Goal: Transaction & Acquisition: Purchase product/service

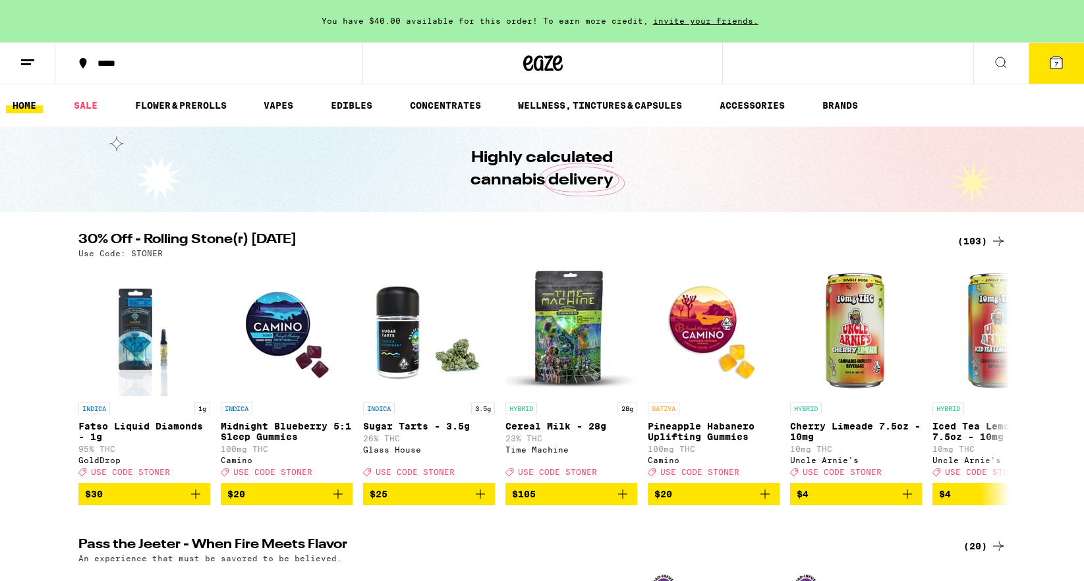
click at [1049, 53] on button "7" at bounding box center [1056, 63] width 55 height 41
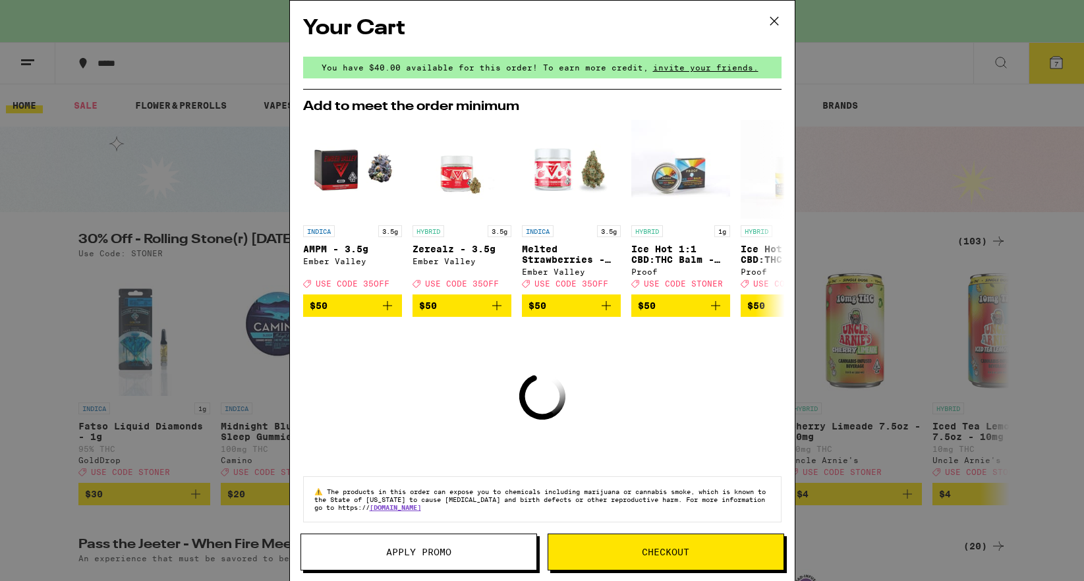
scroll to position [14, 0]
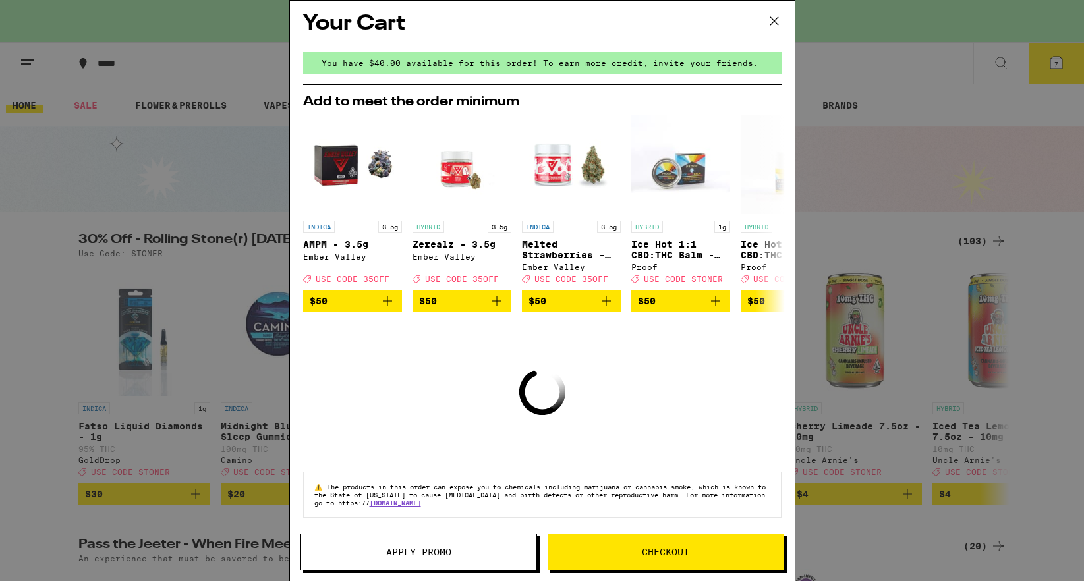
click at [890, 256] on div "Your Cart You have $40.00 available for this order! To earn more credit, invite…" at bounding box center [542, 290] width 1084 height 581
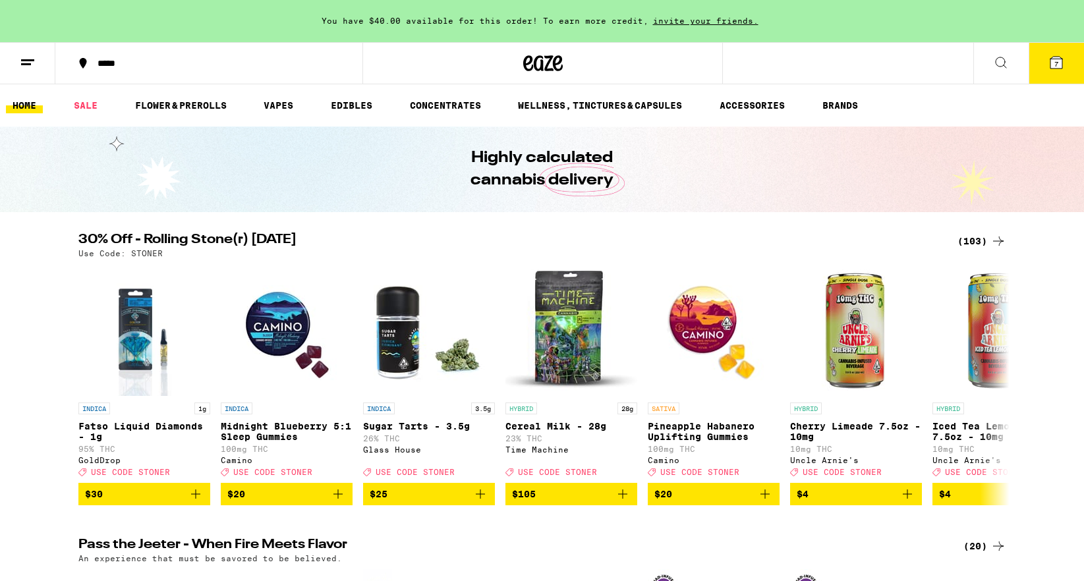
click at [990, 237] on icon at bounding box center [998, 241] width 16 height 16
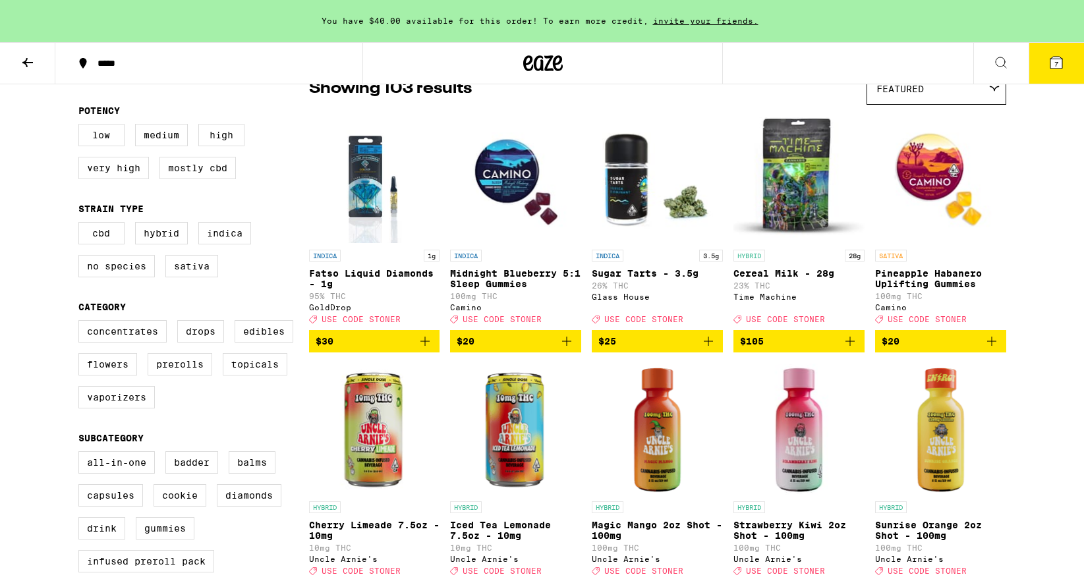
scroll to position [123, 0]
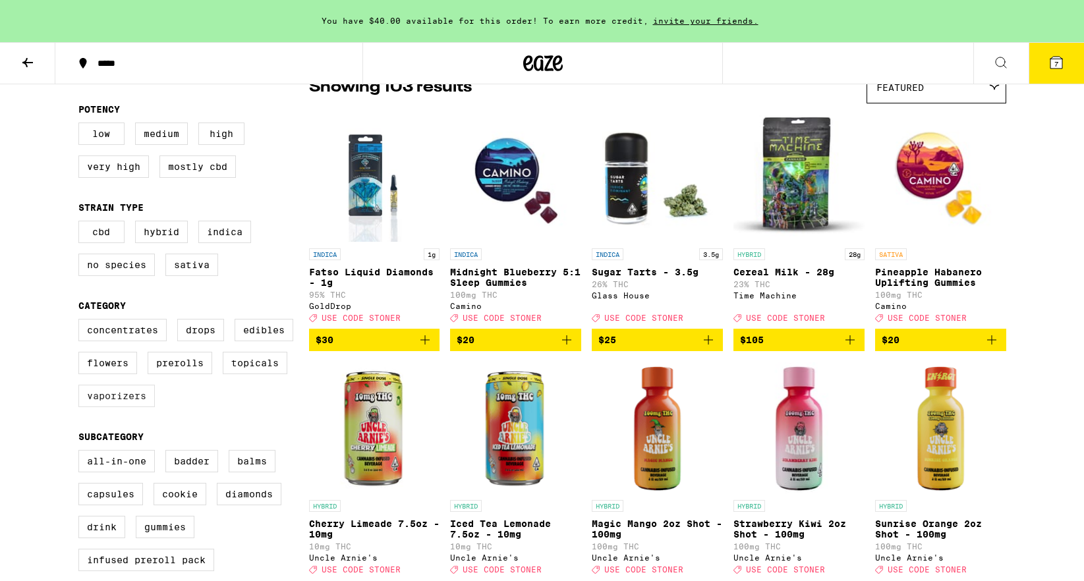
click at [130, 406] on label "Vaporizers" at bounding box center [116, 396] width 76 height 22
click at [82, 322] on input "Vaporizers" at bounding box center [81, 321] width 1 height 1
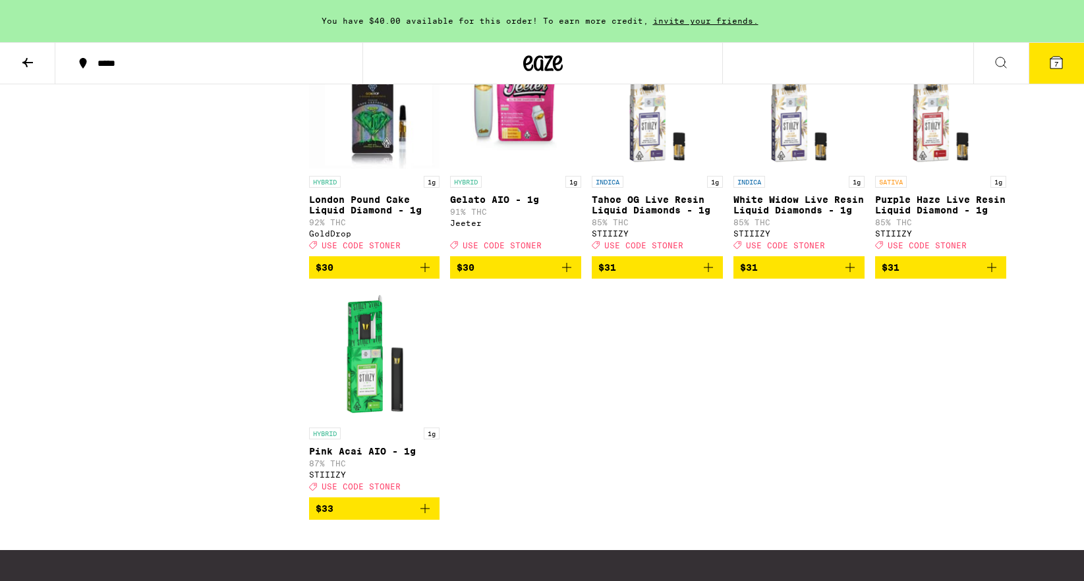
scroll to position [1680, 0]
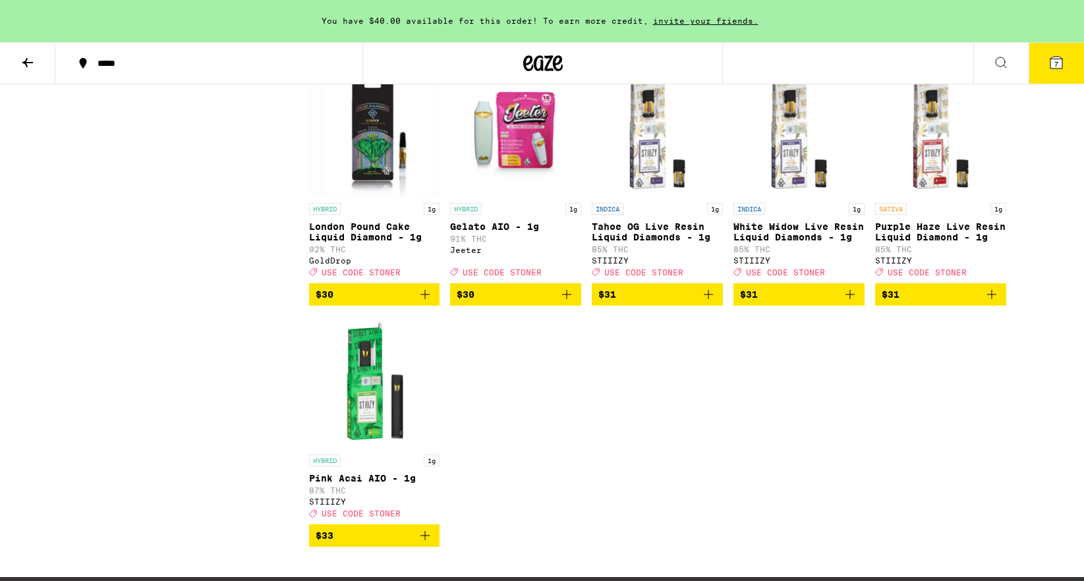
click at [995, 302] on icon "Add to bag" at bounding box center [992, 295] width 16 height 16
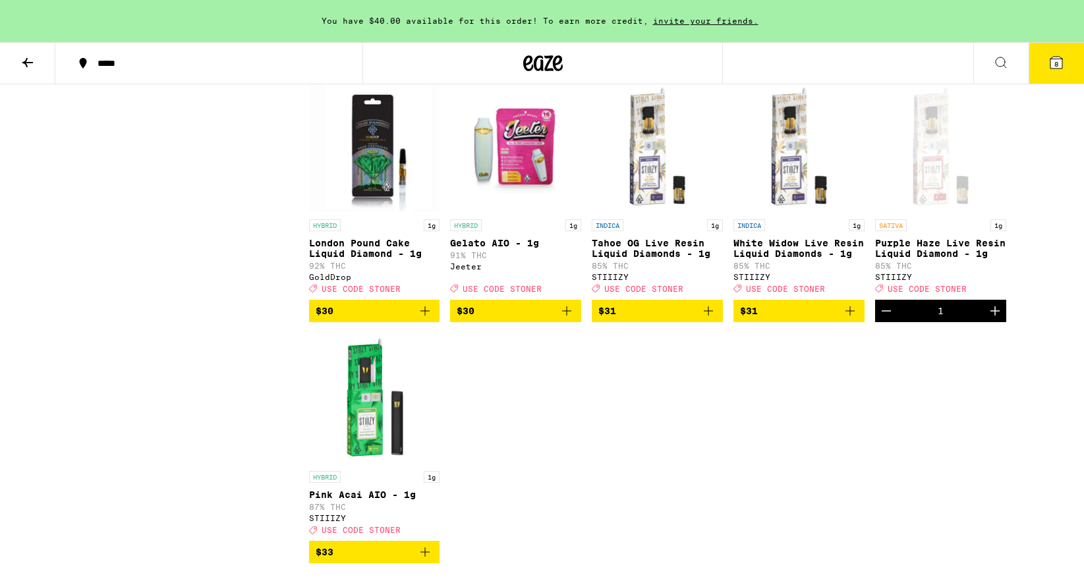
scroll to position [1659, 0]
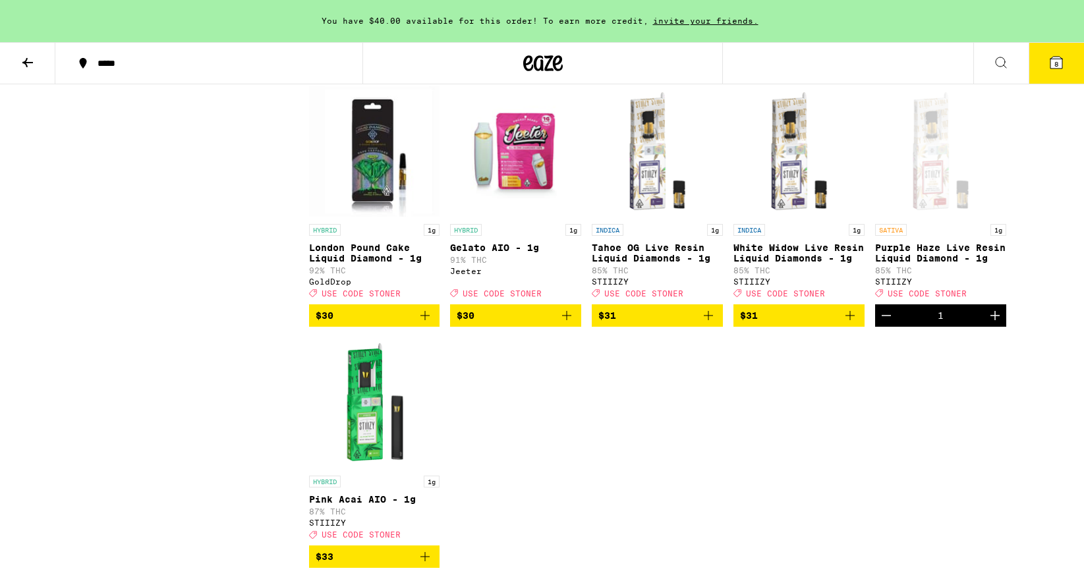
click at [992, 324] on icon "Increment" at bounding box center [995, 316] width 16 height 16
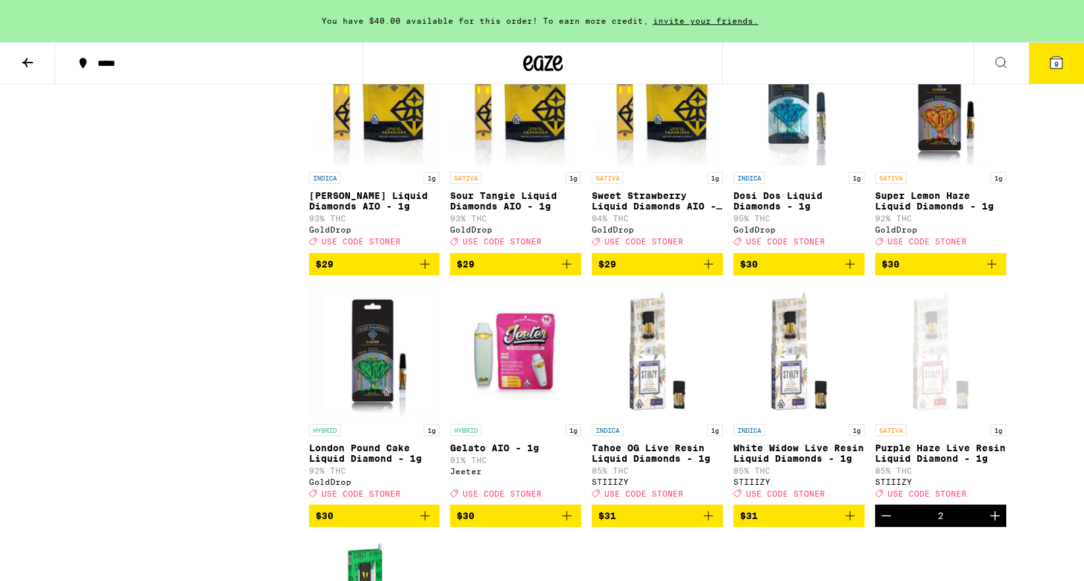
scroll to position [1626, 0]
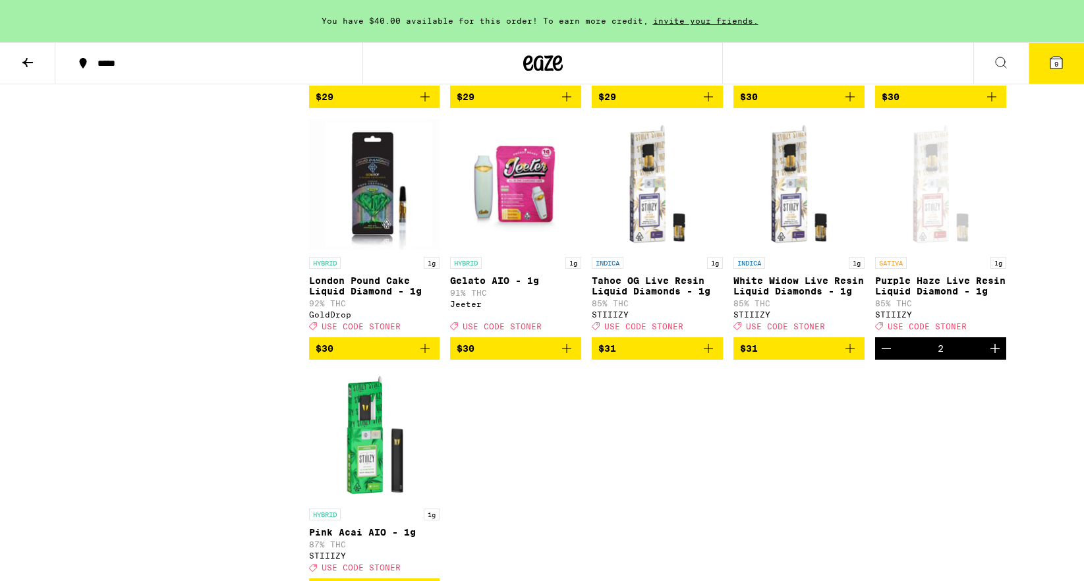
click at [710, 356] on icon "Add to bag" at bounding box center [708, 349] width 16 height 16
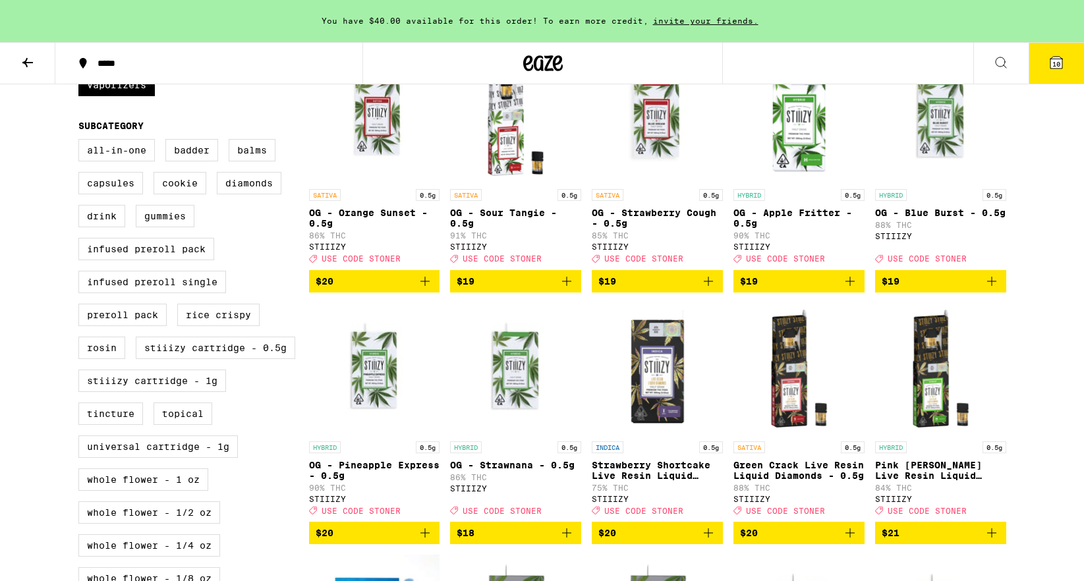
scroll to position [374, 0]
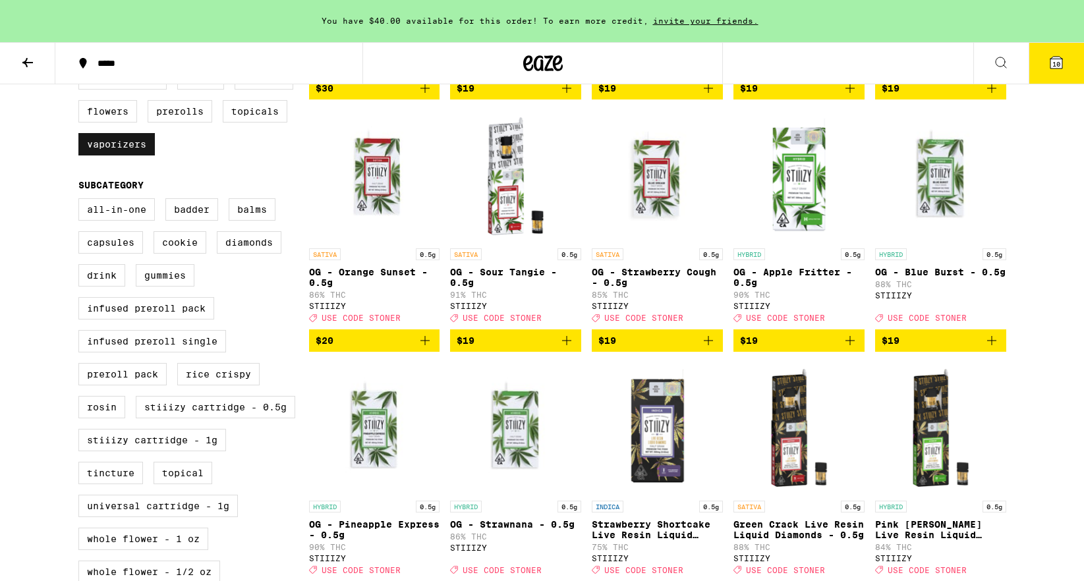
click at [125, 156] on label "Vaporizers" at bounding box center [116, 144] width 76 height 22
click at [82, 70] on input "Vaporizers" at bounding box center [81, 69] width 1 height 1
checkbox input "false"
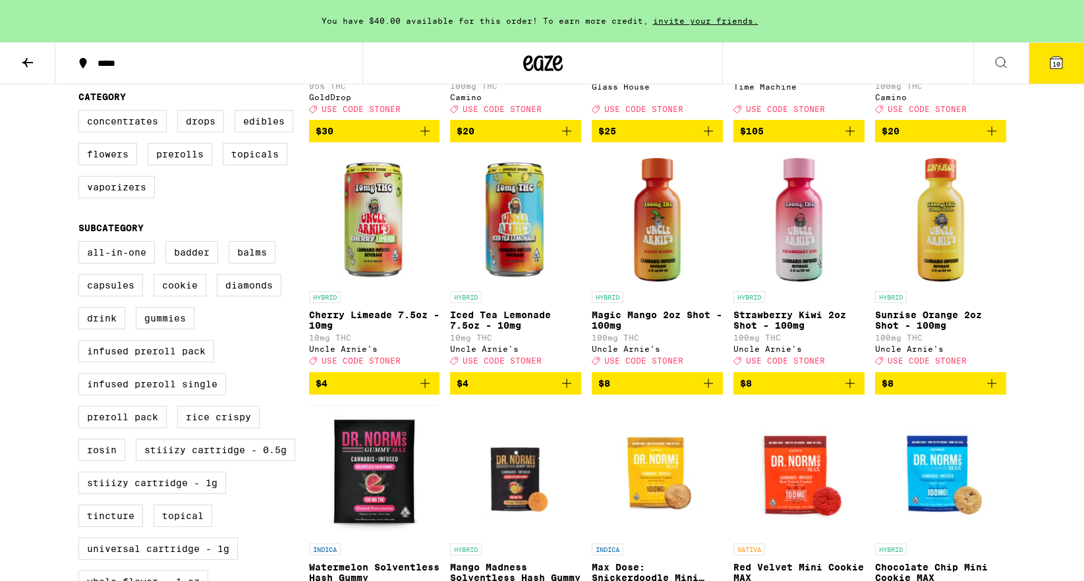
scroll to position [297, 0]
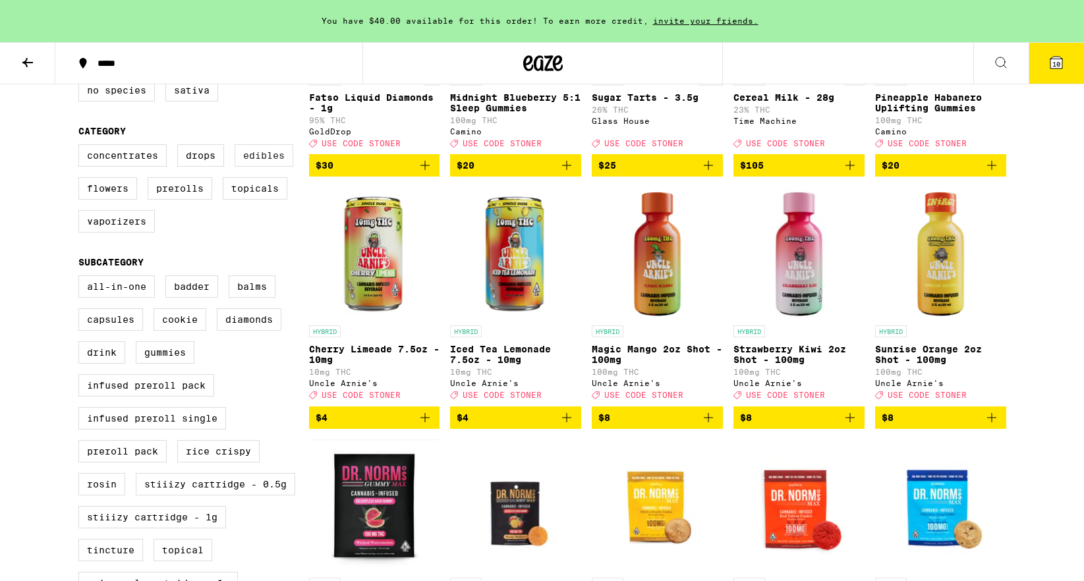
click at [270, 166] on label "Edibles" at bounding box center [264, 155] width 59 height 22
click at [82, 147] on input "Edibles" at bounding box center [81, 146] width 1 height 1
checkbox input "true"
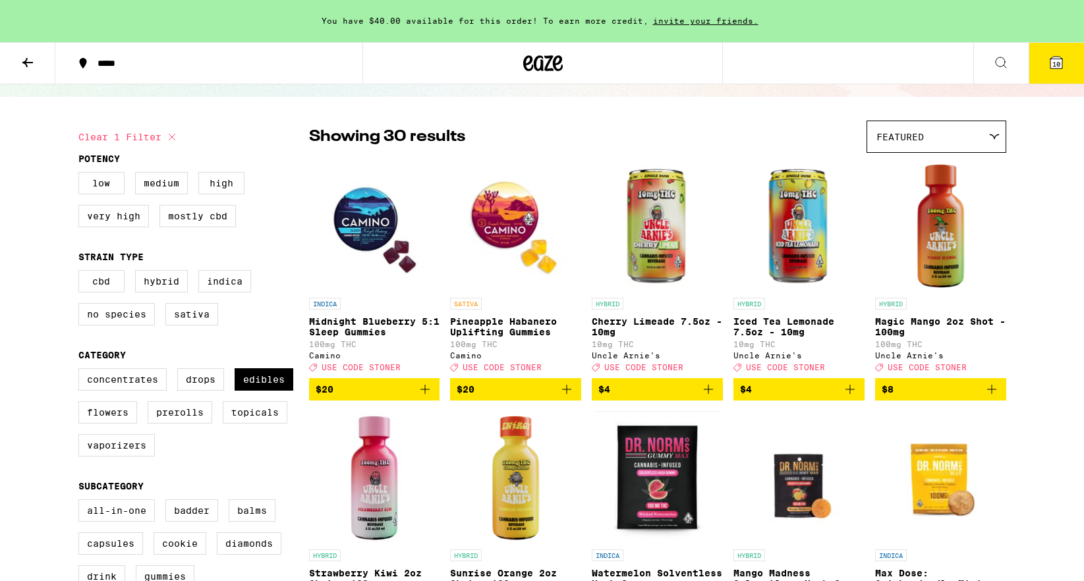
scroll to position [103, 0]
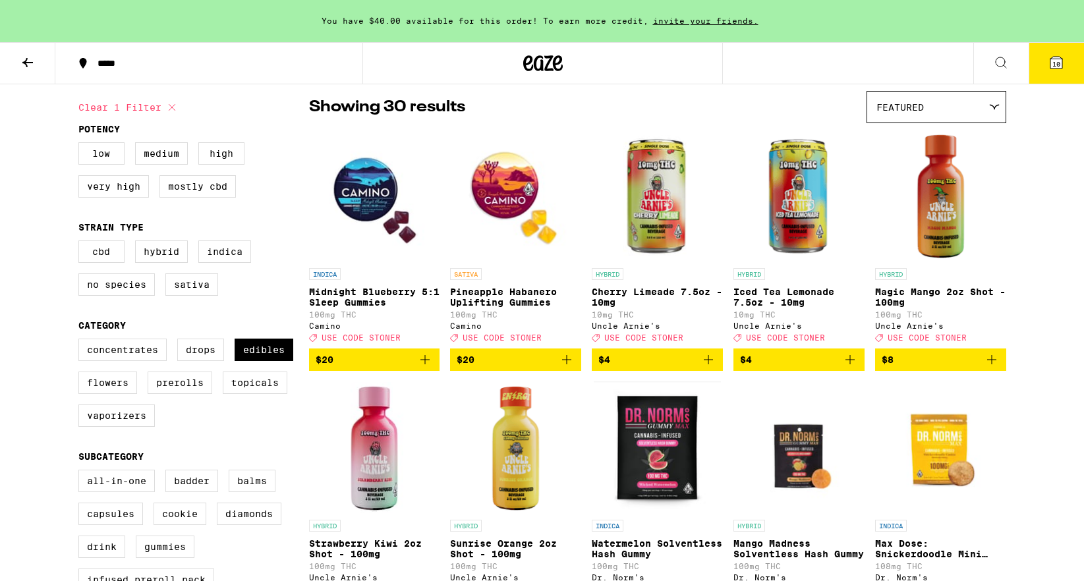
click at [570, 368] on icon "Add to bag" at bounding box center [567, 360] width 16 height 16
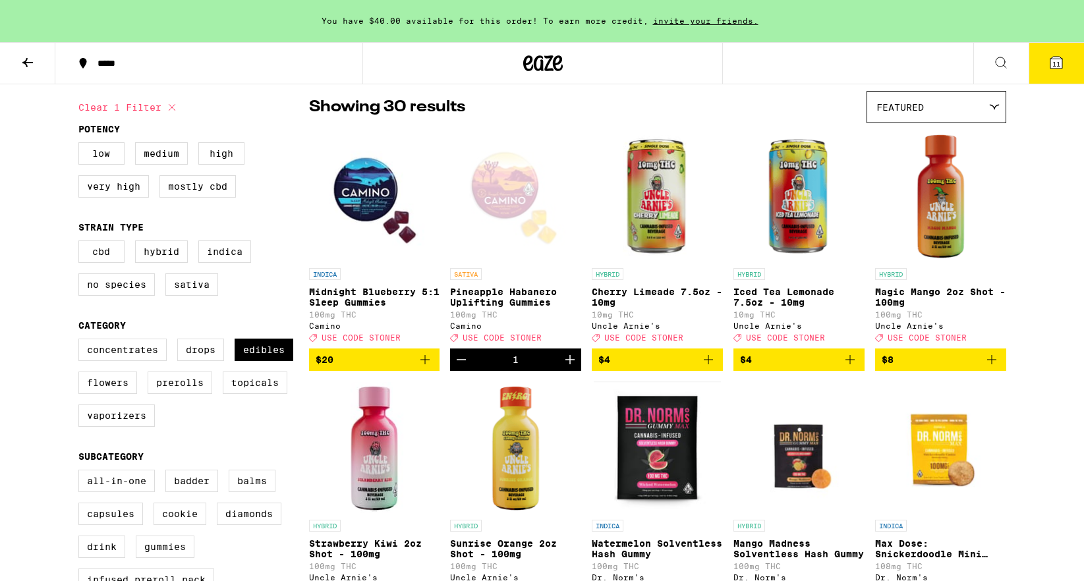
click at [569, 364] on icon "Increment" at bounding box center [569, 359] width 9 height 9
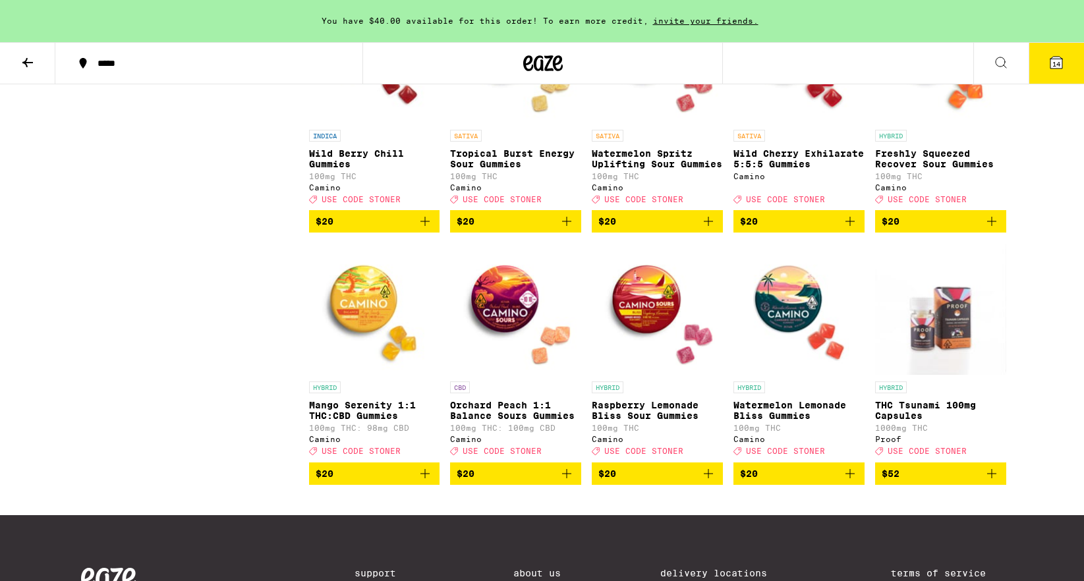
scroll to position [1369, 0]
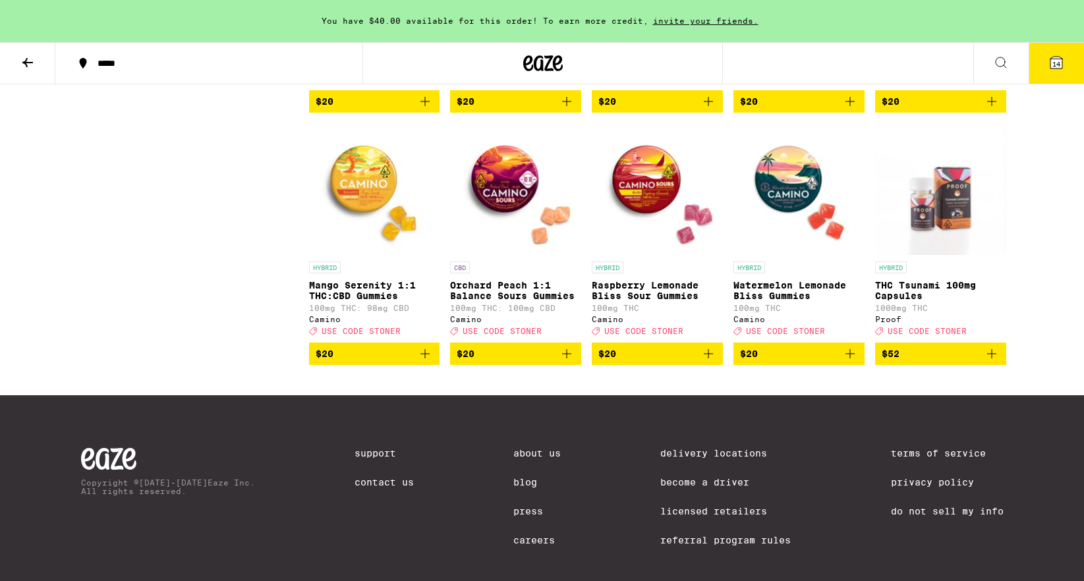
click at [367, 219] on img "Open page for Mango Serenity 1:1 THC:CBD Gummies from Camino" at bounding box center [374, 189] width 131 height 132
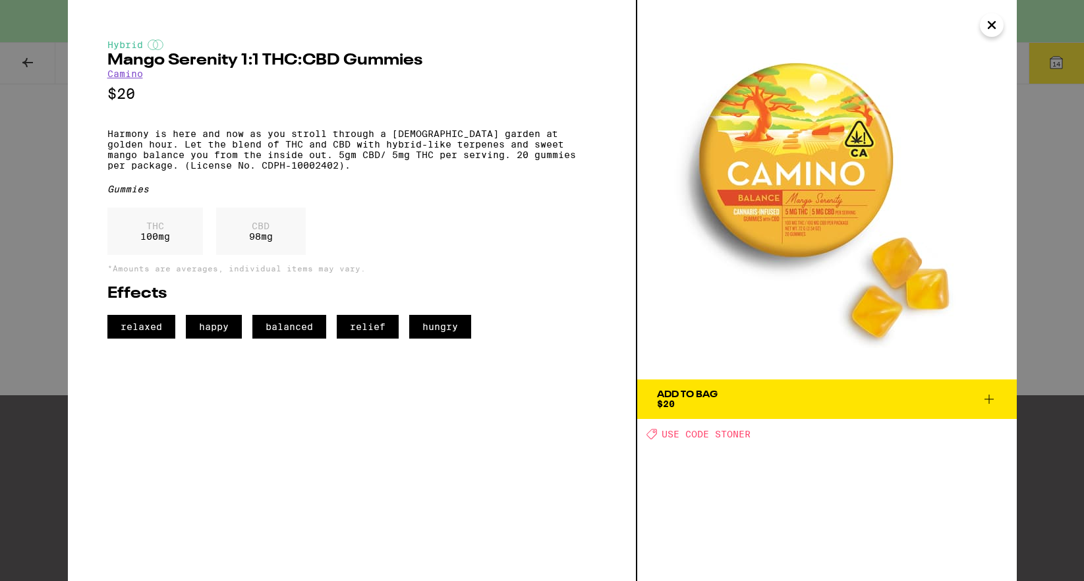
click at [987, 399] on icon at bounding box center [988, 399] width 9 height 9
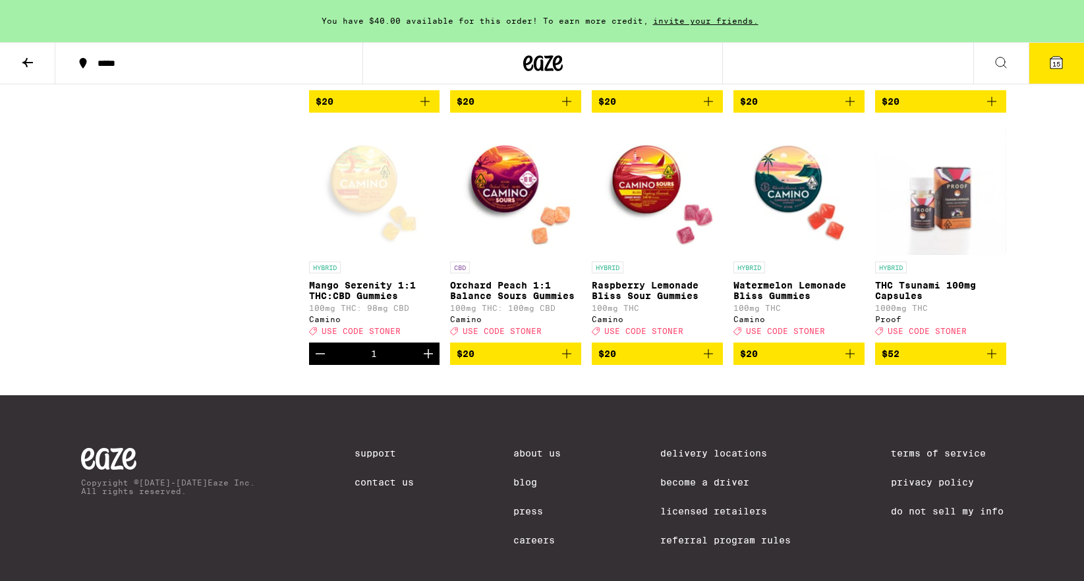
click at [430, 362] on icon "Increment" at bounding box center [428, 354] width 16 height 16
click at [1059, 61] on span "16" at bounding box center [1056, 64] width 8 height 8
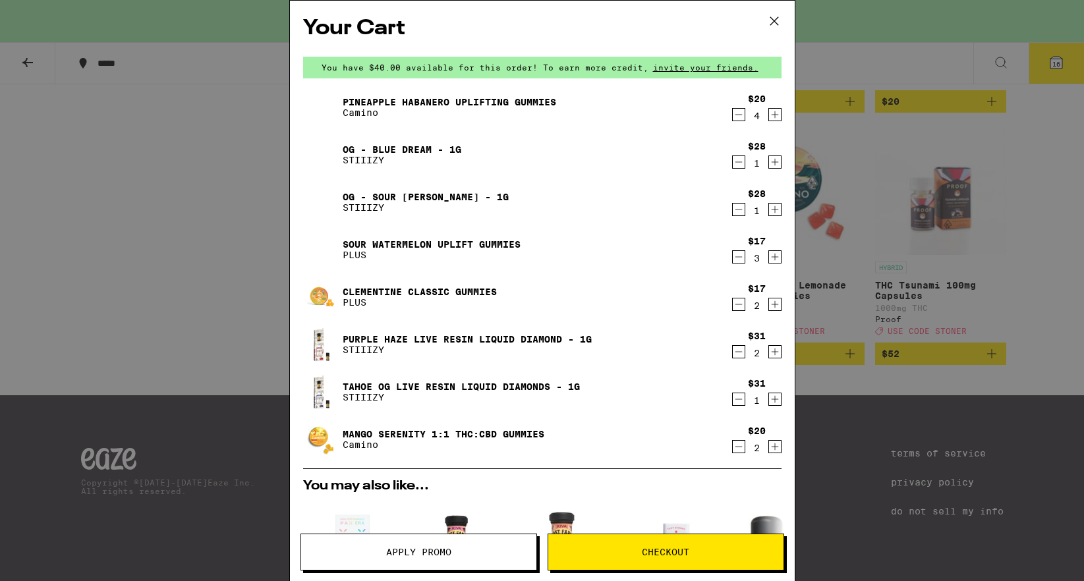
click at [739, 259] on icon "Decrement" at bounding box center [739, 257] width 12 height 16
click at [738, 260] on icon "Decrement" at bounding box center [739, 257] width 12 height 16
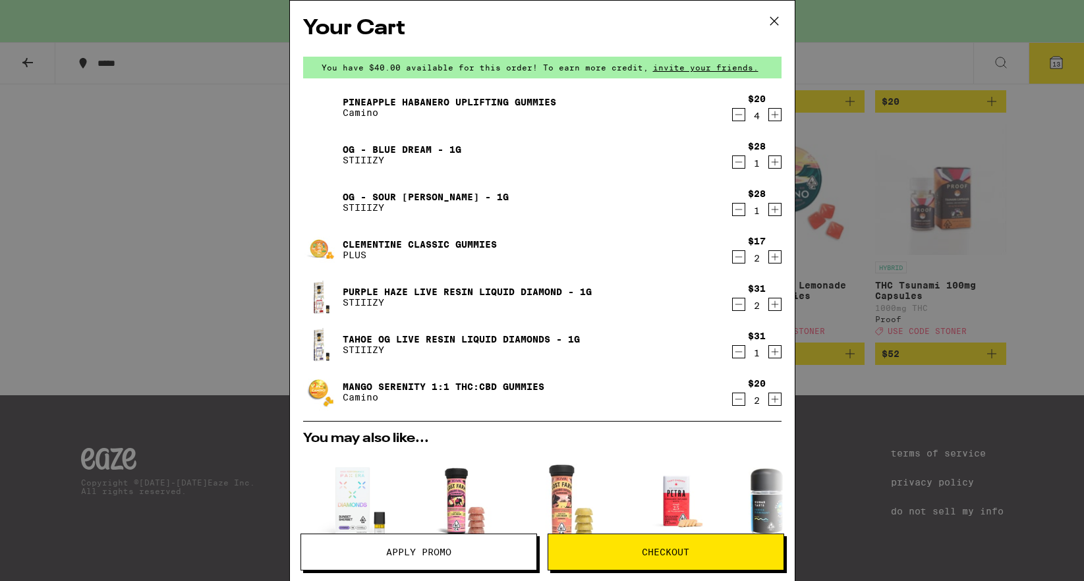
click at [739, 264] on icon "Decrement" at bounding box center [739, 257] width 12 height 16
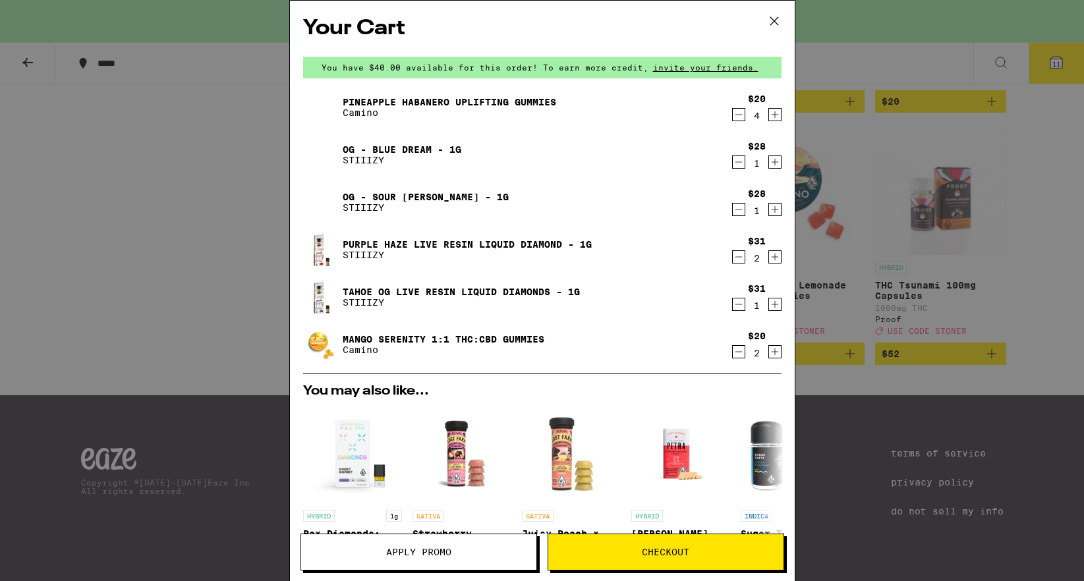
click at [739, 264] on icon "Decrement" at bounding box center [739, 257] width 12 height 16
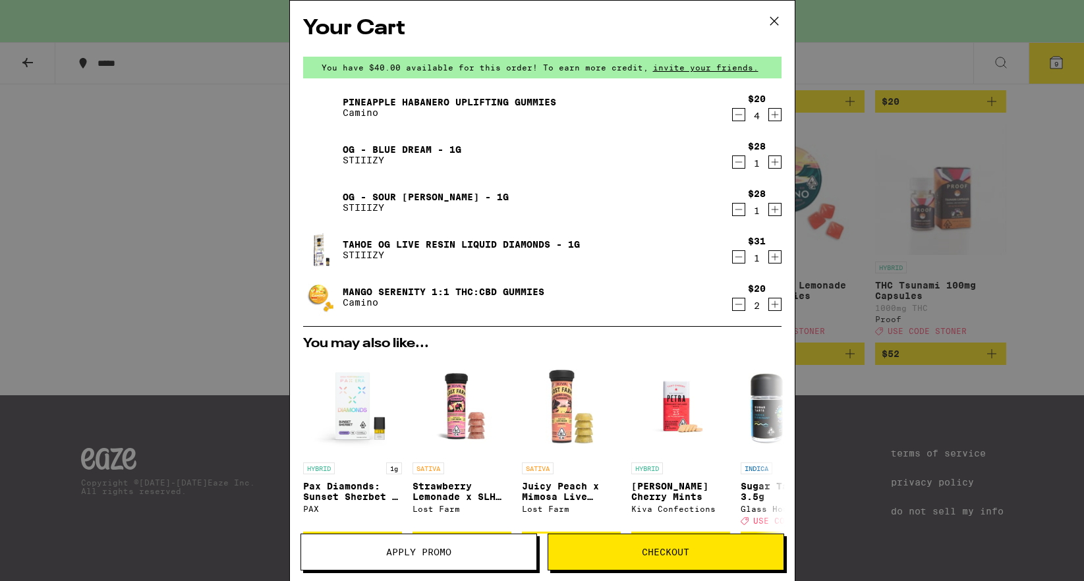
click at [741, 111] on icon "Decrement" at bounding box center [739, 115] width 12 height 16
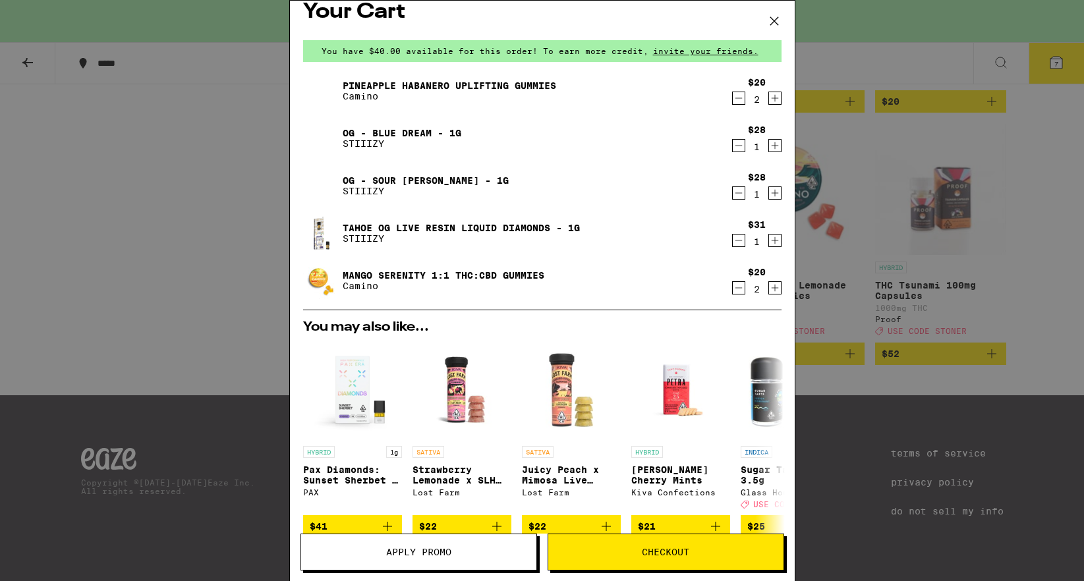
scroll to position [20, 0]
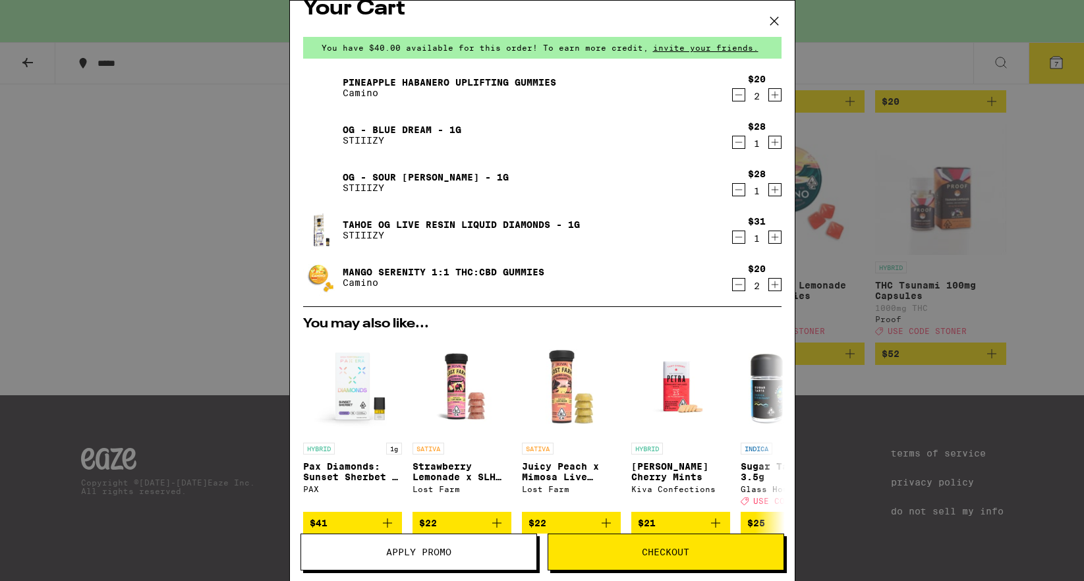
click at [737, 145] on icon "Decrement" at bounding box center [739, 142] width 12 height 16
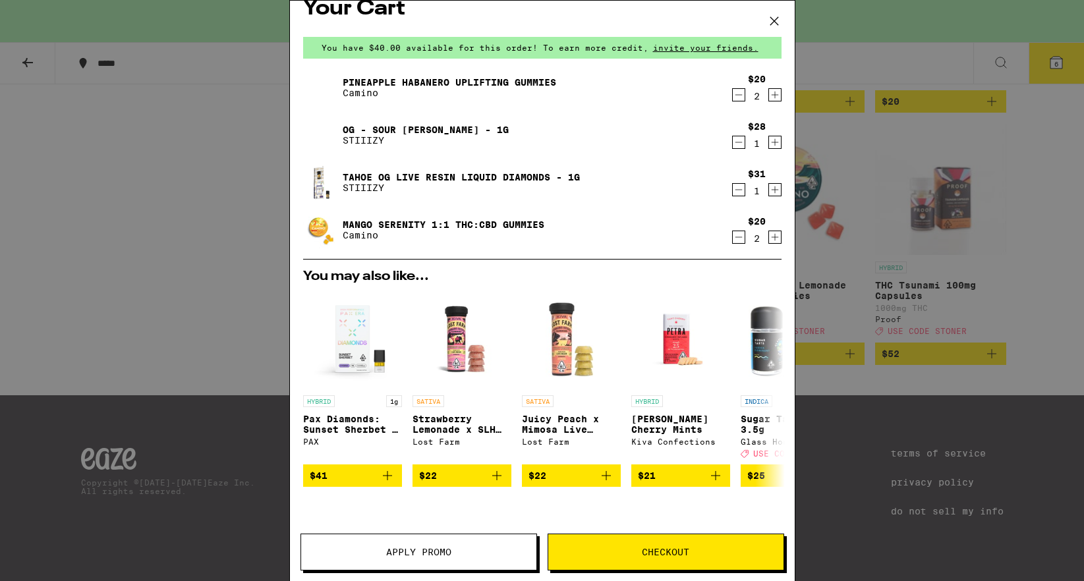
click at [737, 145] on icon "Decrement" at bounding box center [739, 142] width 12 height 16
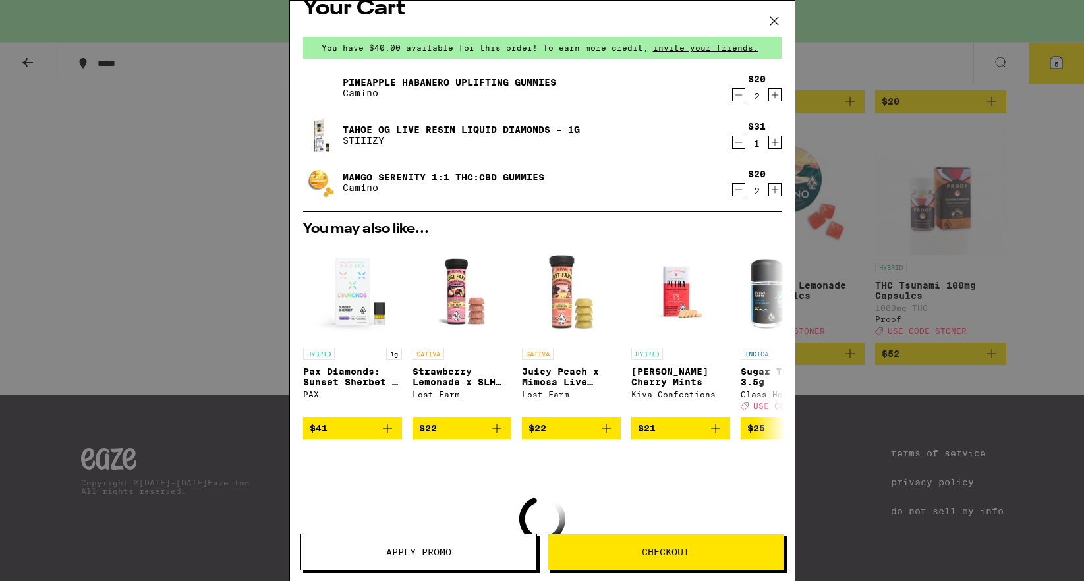
click at [229, 269] on div "Your Cart You have $40.00 available for this order! To earn more credit, invite…" at bounding box center [542, 290] width 1084 height 581
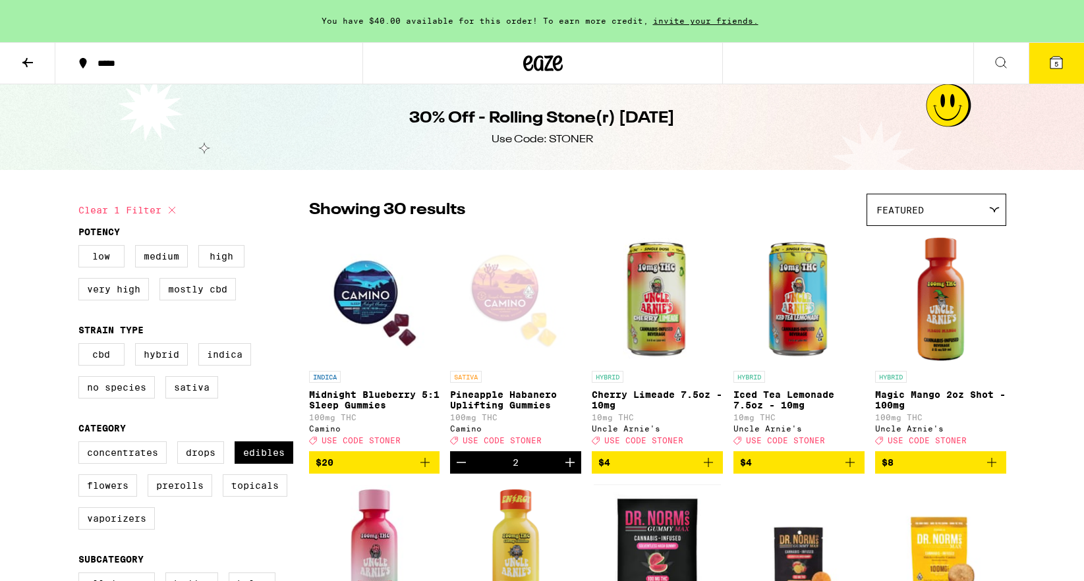
click at [126, 59] on div "*****" at bounding box center [217, 63] width 252 height 9
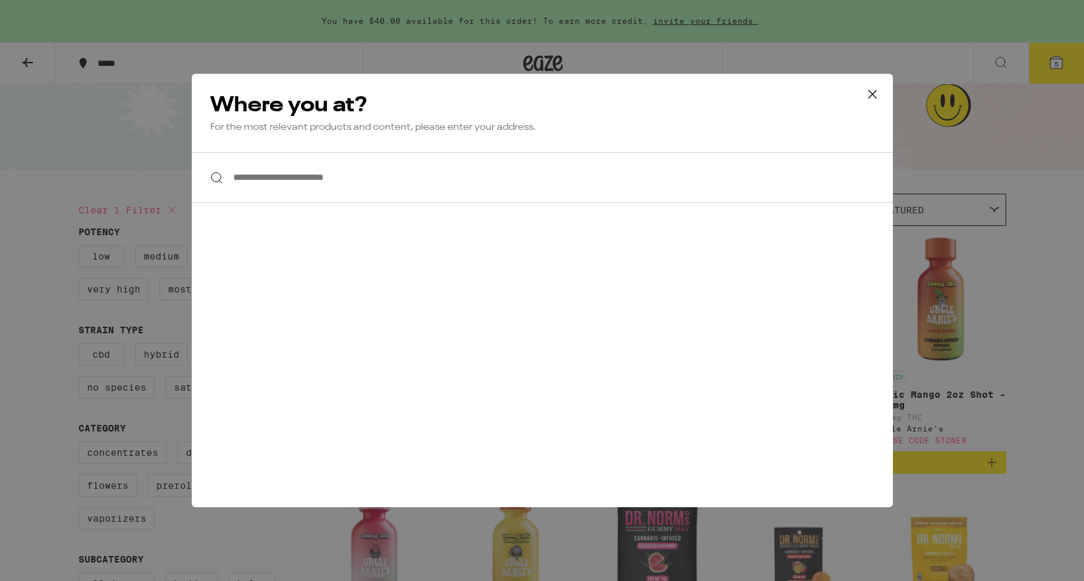
click at [404, 170] on input "**********" at bounding box center [542, 177] width 701 height 51
type input "**********"
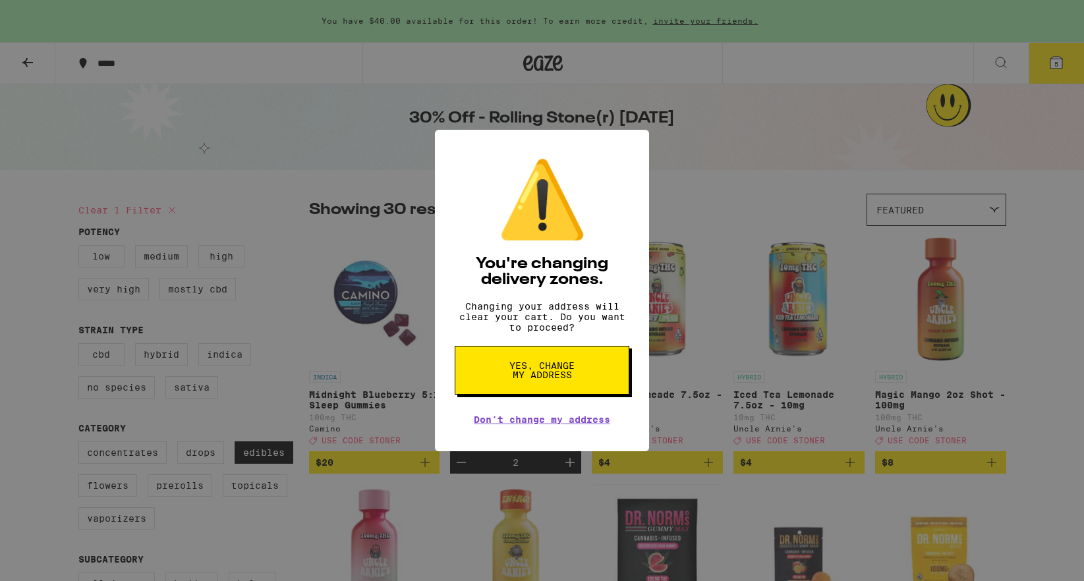
click at [544, 434] on div "⚠️ You're changing delivery zones. Changing your address will clear your cart. …" at bounding box center [542, 291] width 214 height 322
click at [526, 422] on link "Don't change my address" at bounding box center [542, 419] width 136 height 11
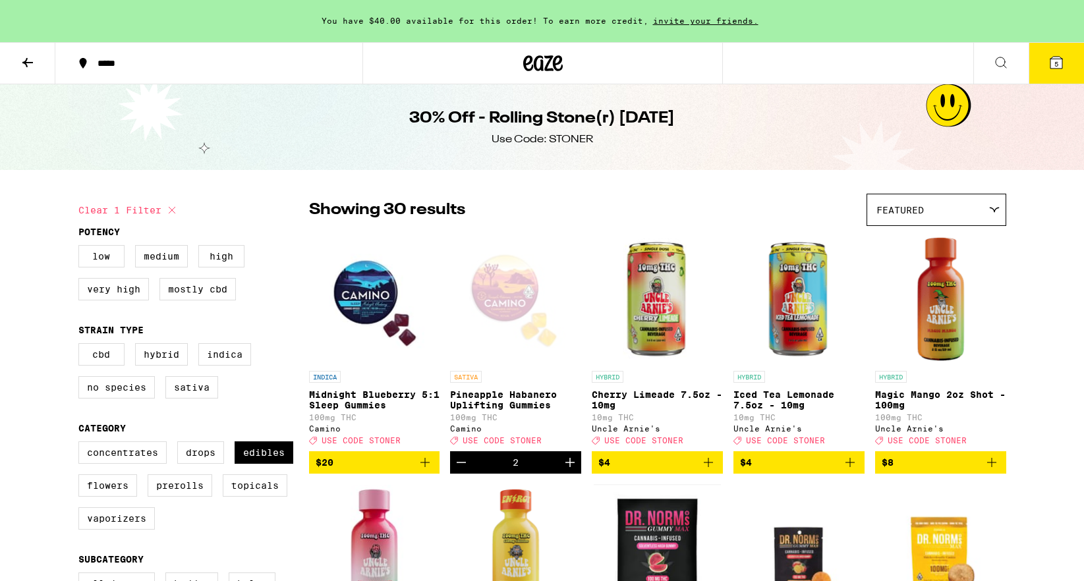
click at [106, 64] on div "*****" at bounding box center [217, 63] width 252 height 9
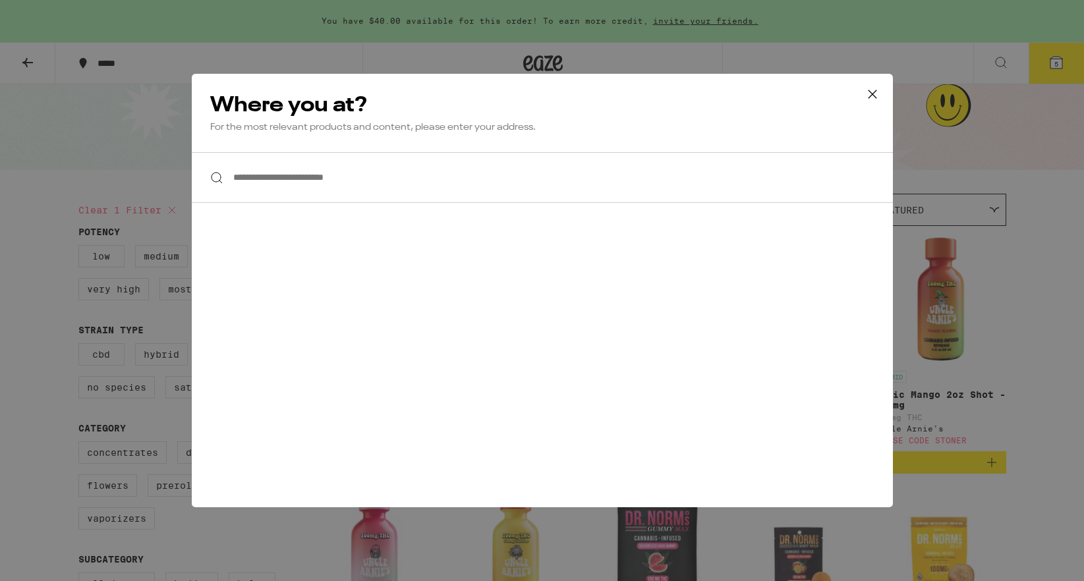
click at [403, 186] on input "**********" at bounding box center [542, 177] width 701 height 51
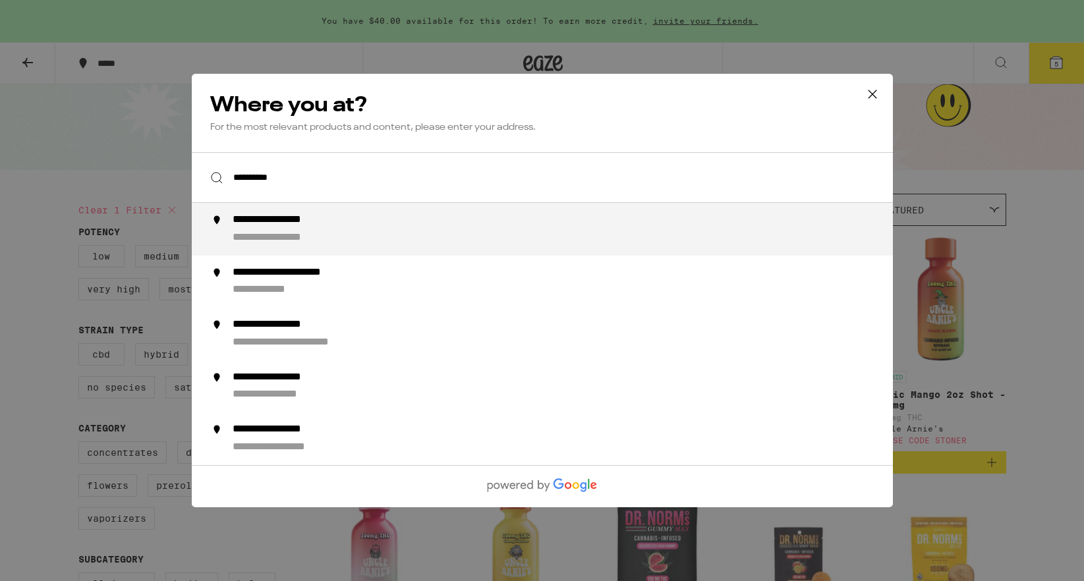
click at [392, 242] on div "**********" at bounding box center [568, 229] width 672 height 32
type input "**********"
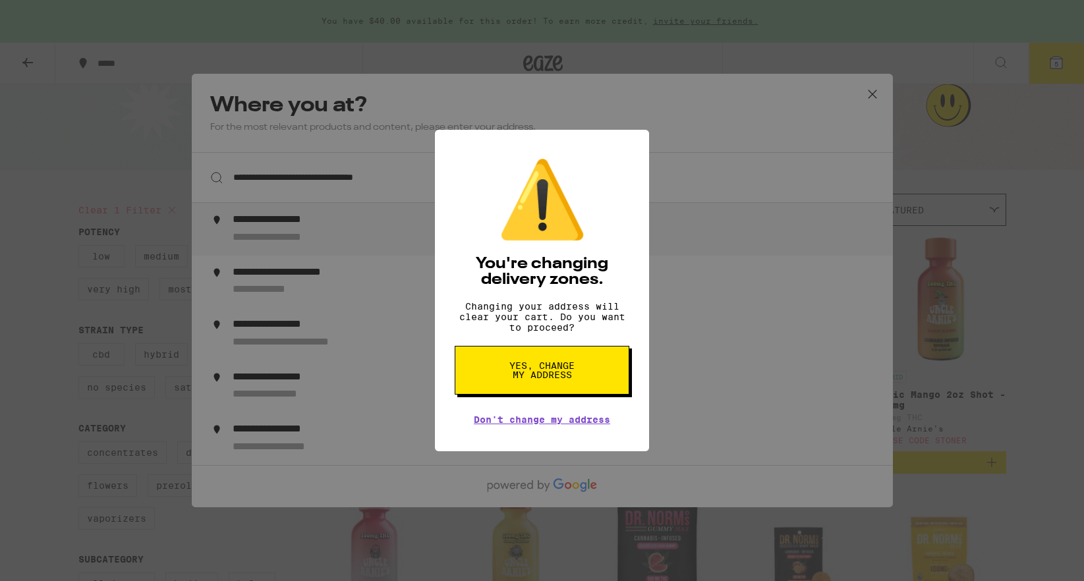
click at [532, 380] on span "Yes, change my address" at bounding box center [542, 370] width 68 height 18
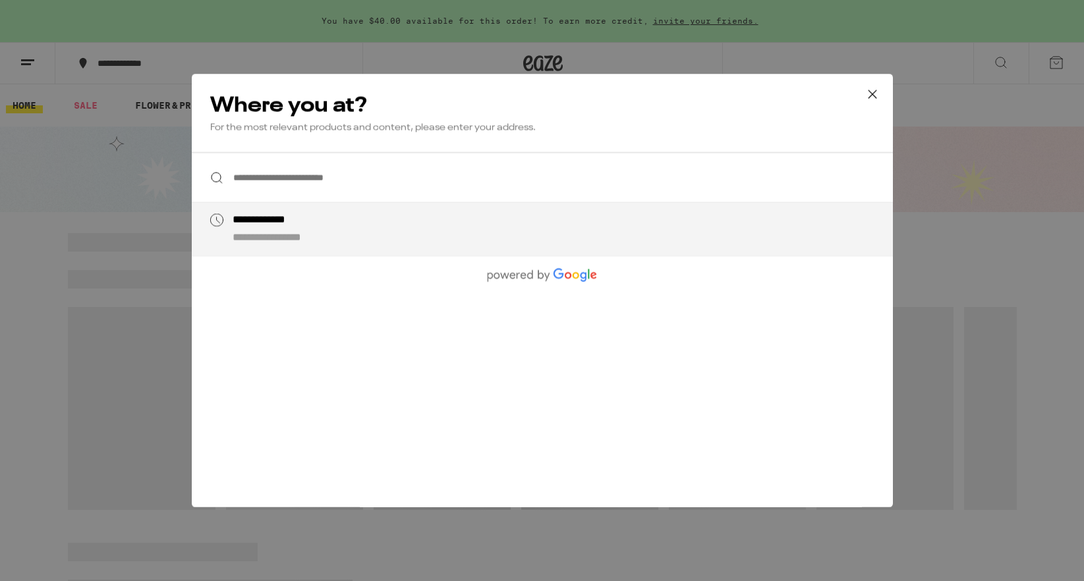
click at [343, 236] on div "**********" at bounding box center [290, 238] width 116 height 14
type input "**********"
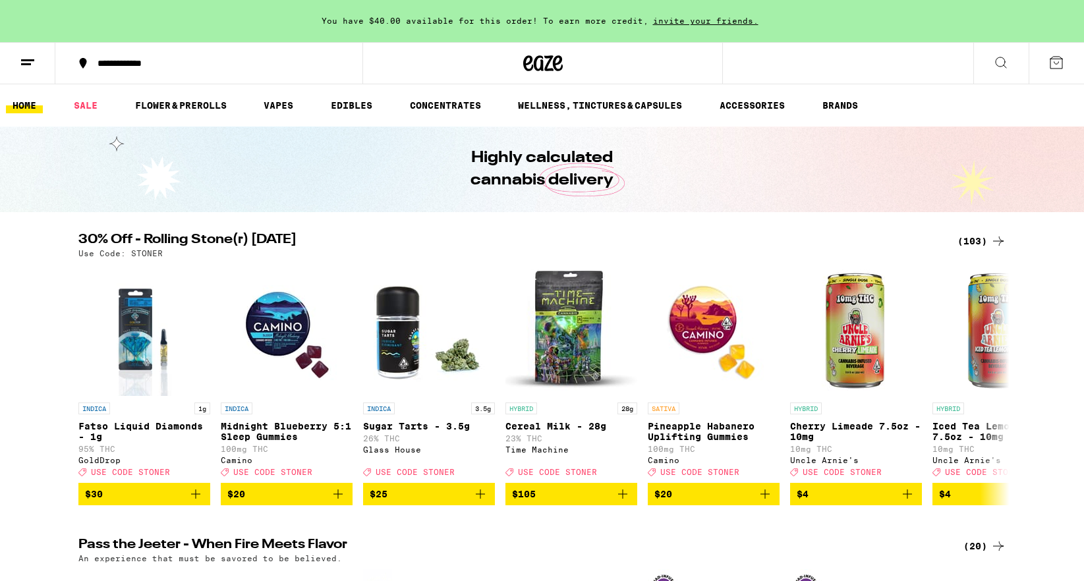
click at [242, 235] on h2 "30% Off - Rolling Stone(r) [DATE]" at bounding box center [509, 241] width 863 height 16
click at [988, 235] on div "(103)" at bounding box center [981, 241] width 49 height 16
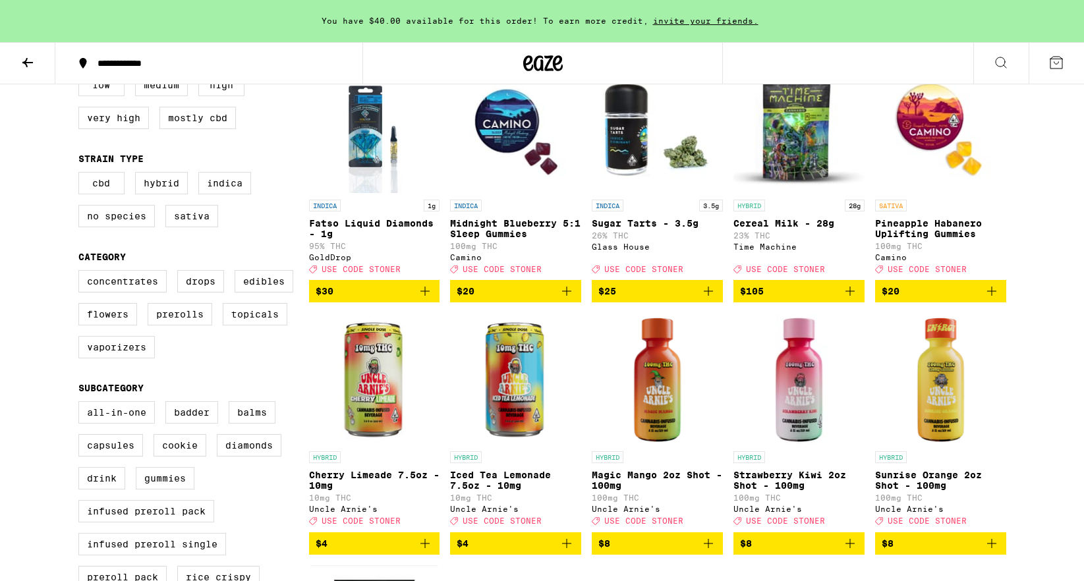
scroll to position [213, 0]
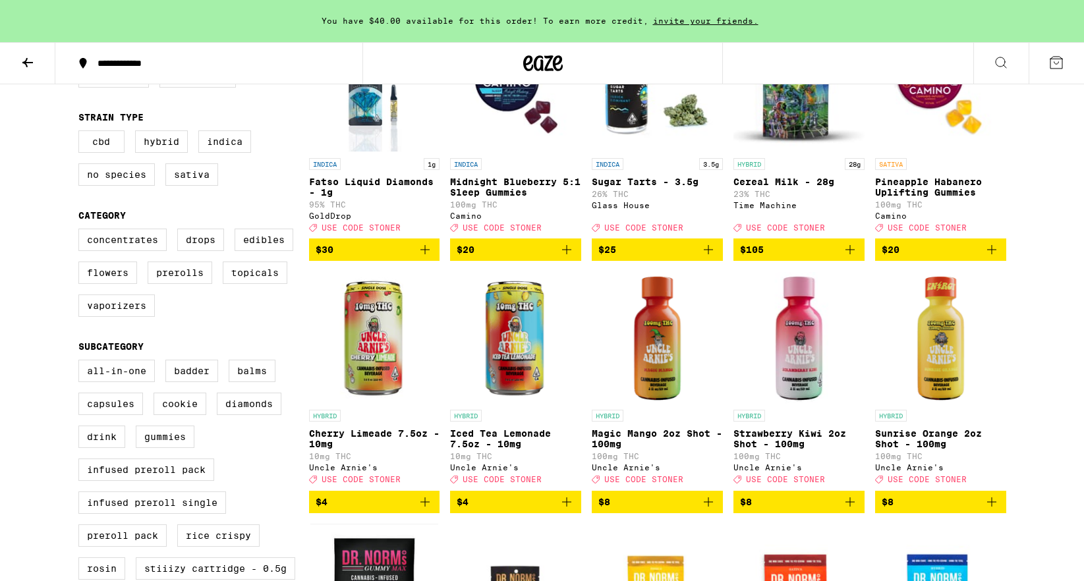
click at [1050, 58] on icon at bounding box center [1056, 63] width 16 height 16
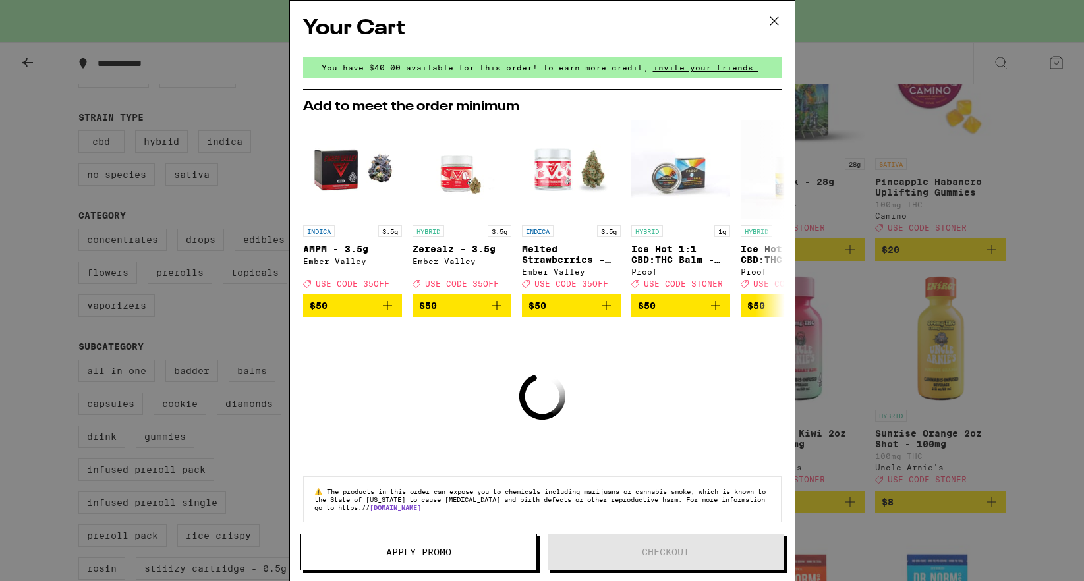
click at [982, 233] on div "Your Cart You have $40.00 available for this order! To earn more credit, invite…" at bounding box center [542, 290] width 1084 height 581
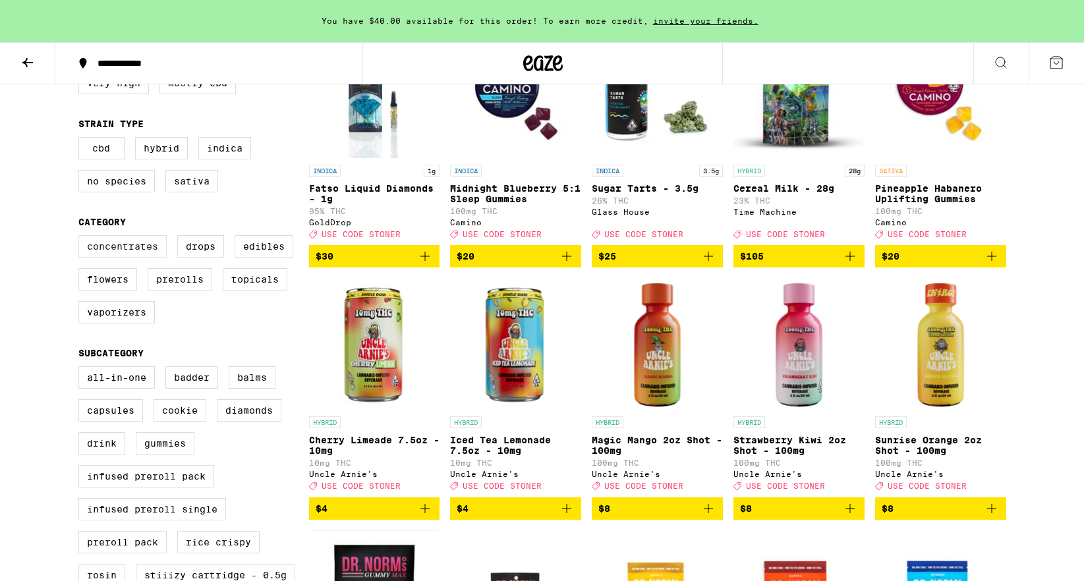
scroll to position [204, 0]
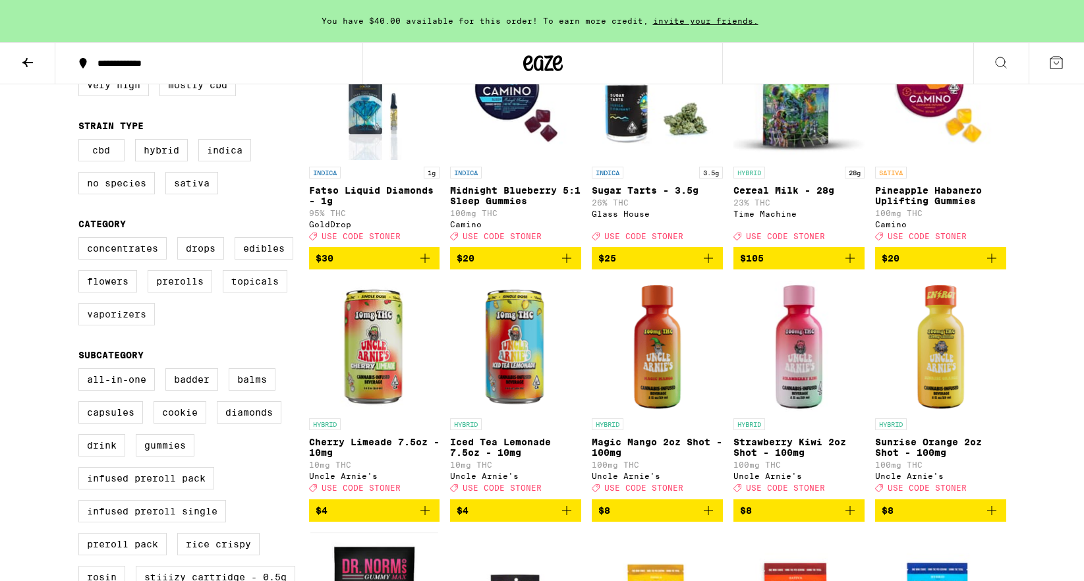
click at [120, 326] on label "Vaporizers" at bounding box center [116, 314] width 76 height 22
click at [82, 240] on input "Vaporizers" at bounding box center [81, 239] width 1 height 1
checkbox input "true"
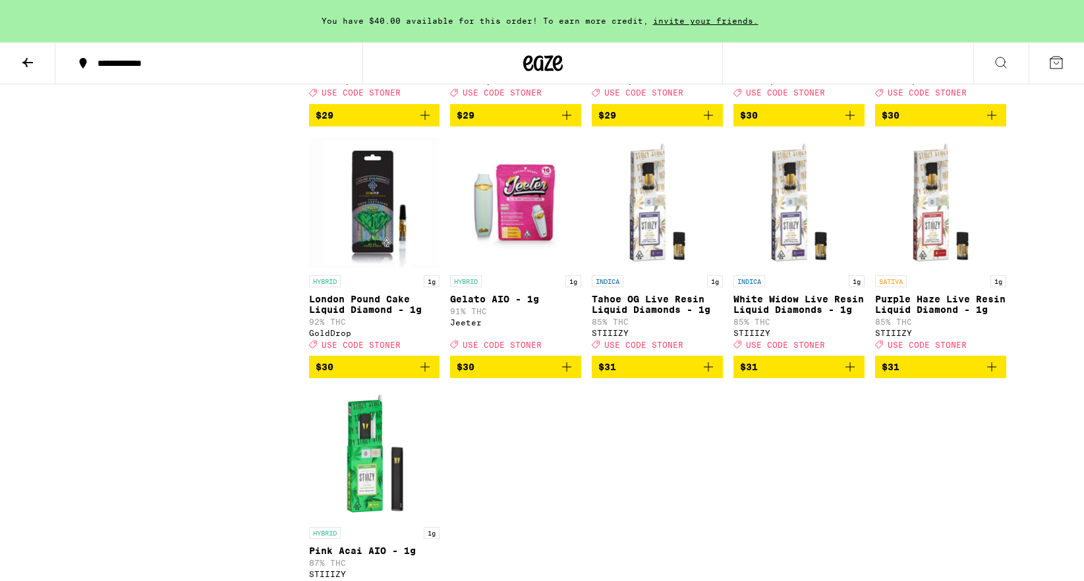
scroll to position [1576, 0]
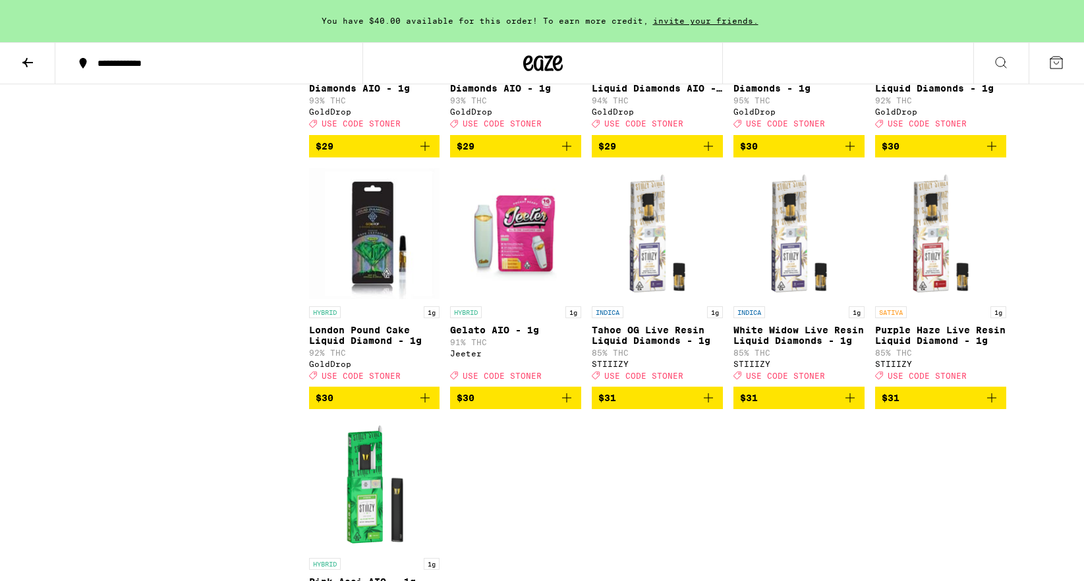
click at [998, 406] on icon "Add to bag" at bounding box center [992, 398] width 16 height 16
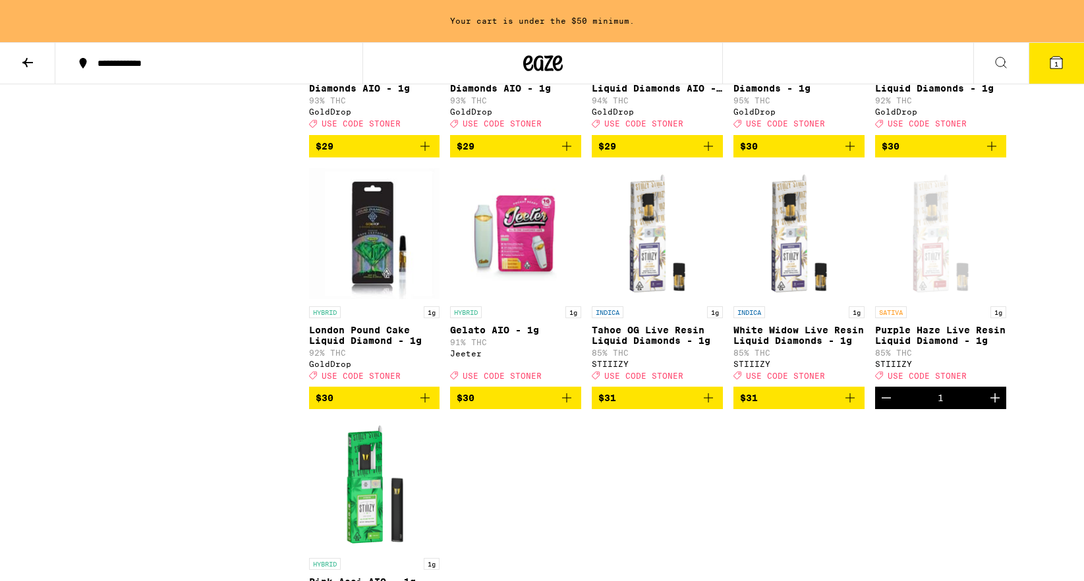
click at [994, 403] on icon "Increment" at bounding box center [994, 397] width 9 height 9
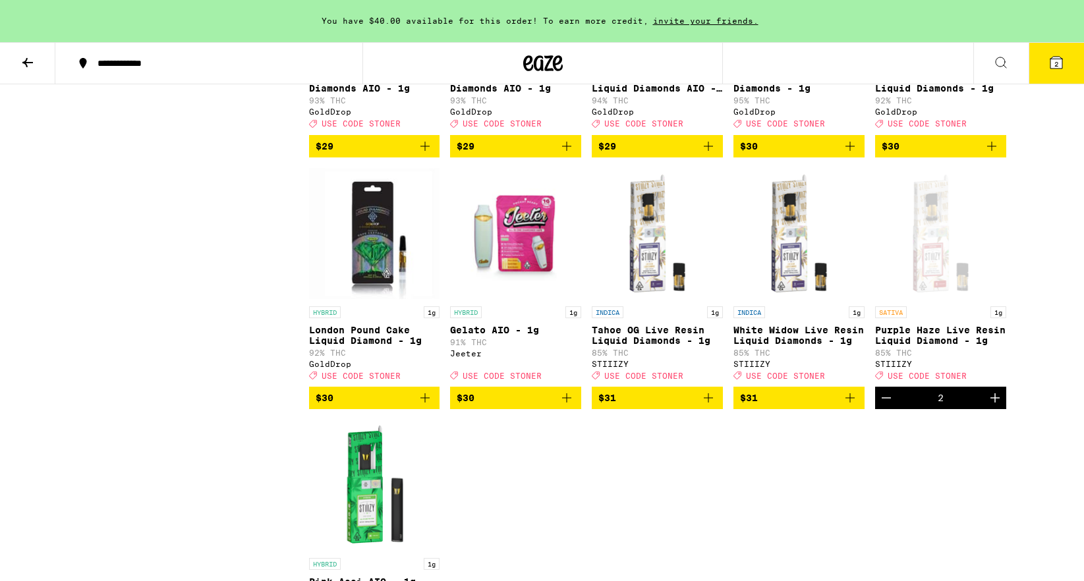
click at [714, 406] on icon "Add to bag" at bounding box center [708, 398] width 16 height 16
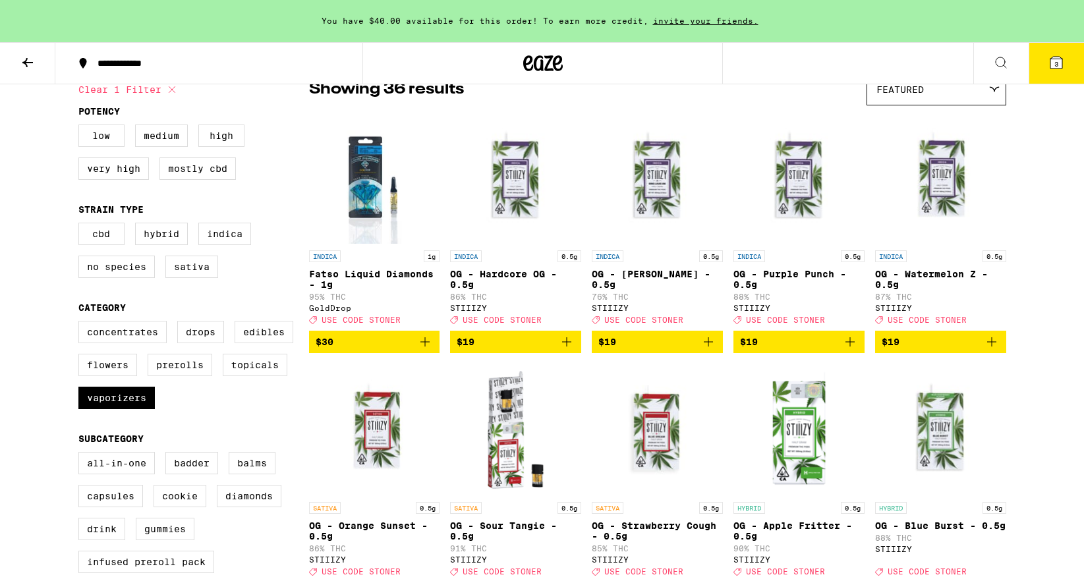
scroll to position [0, 0]
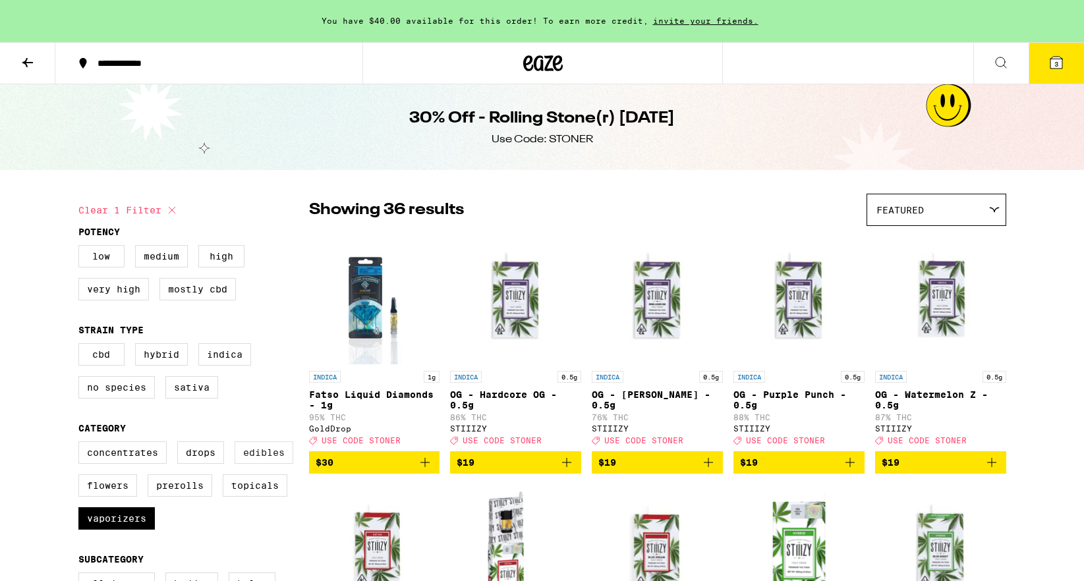
click at [268, 464] on label "Edibles" at bounding box center [264, 452] width 59 height 22
click at [82, 444] on input "Edibles" at bounding box center [81, 443] width 1 height 1
checkbox input "true"
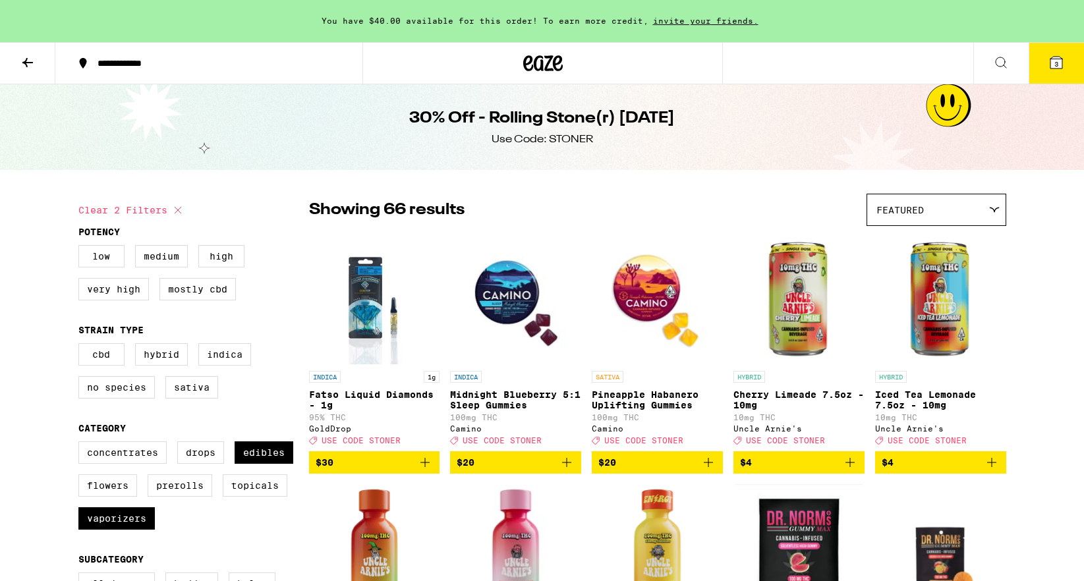
click at [706, 470] on icon "Add to bag" at bounding box center [708, 463] width 16 height 16
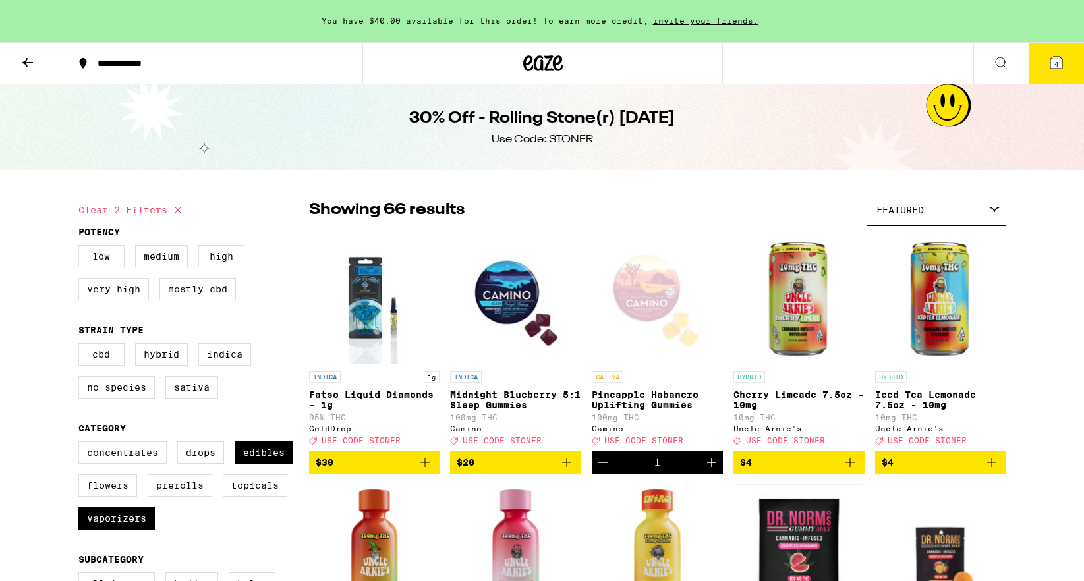
click at [706, 470] on icon "Increment" at bounding box center [712, 463] width 16 height 16
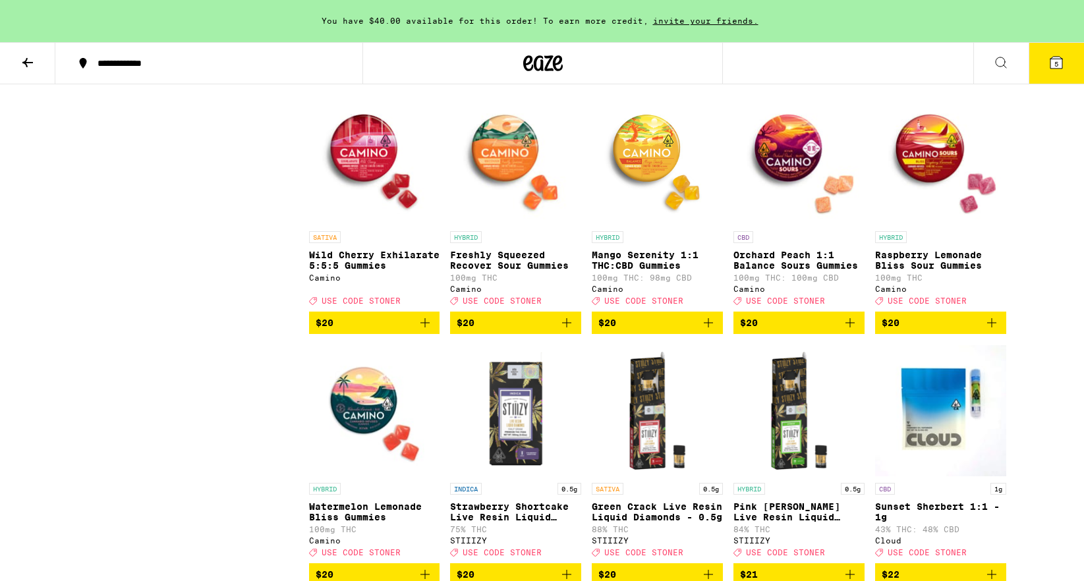
scroll to position [1905, 0]
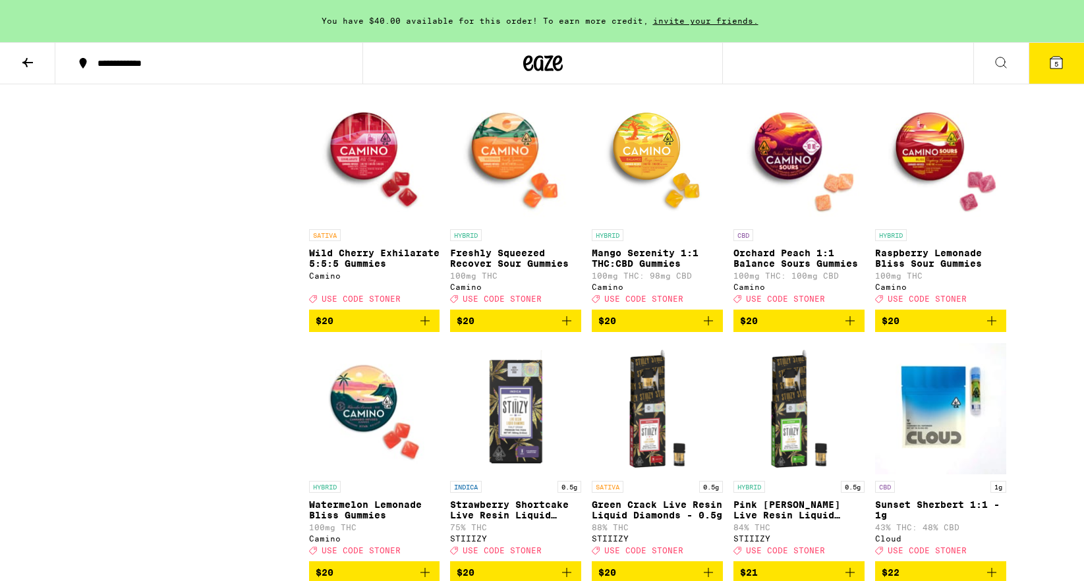
click at [713, 329] on icon "Add to bag" at bounding box center [708, 321] width 16 height 16
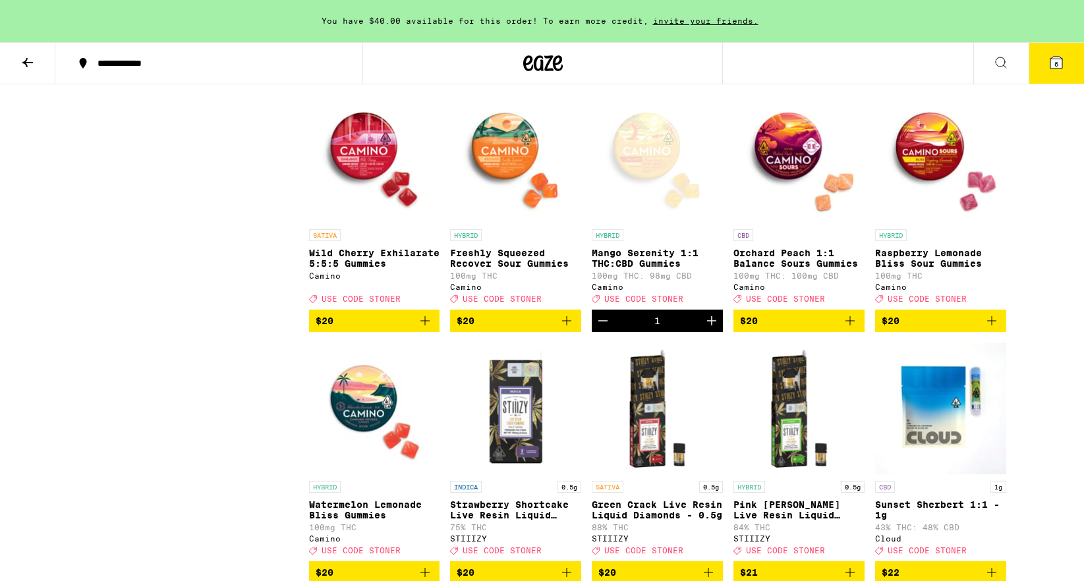
click at [713, 329] on icon "Increment" at bounding box center [712, 321] width 16 height 16
click at [1050, 66] on icon at bounding box center [1056, 63] width 16 height 16
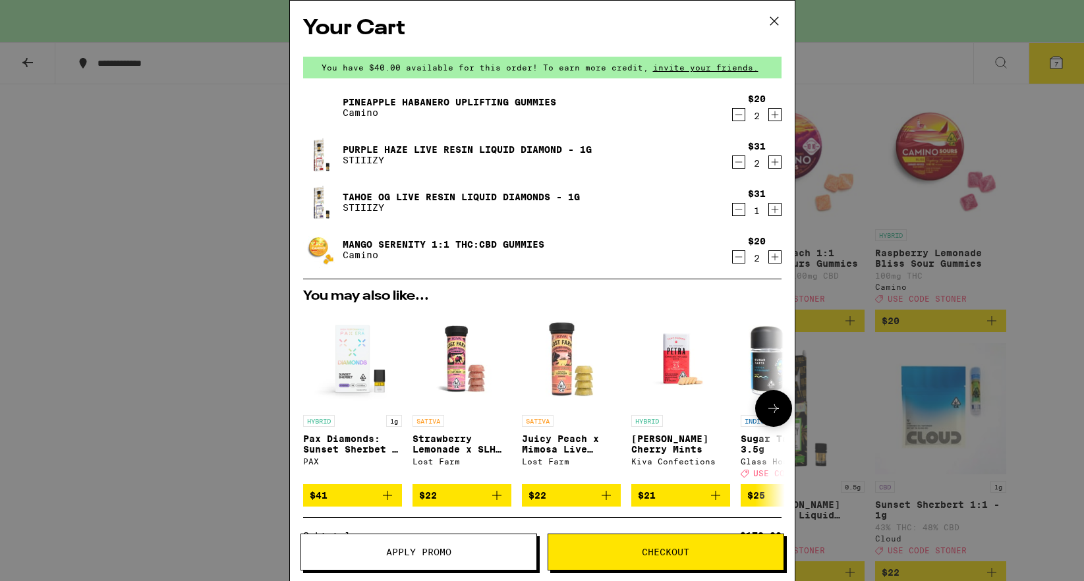
scroll to position [55, 0]
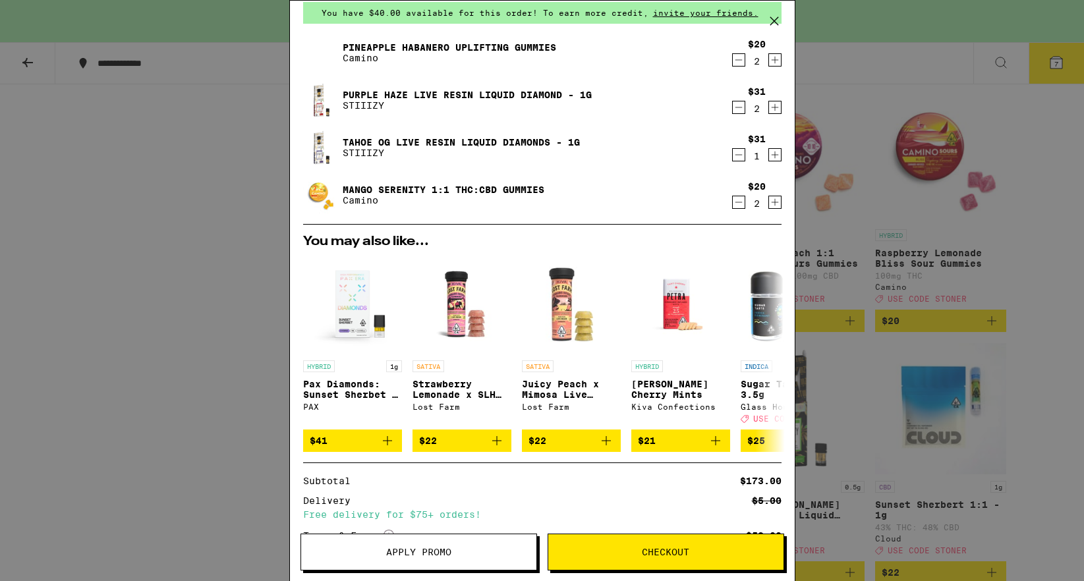
click at [464, 556] on span "Apply Promo" at bounding box center [418, 552] width 235 height 9
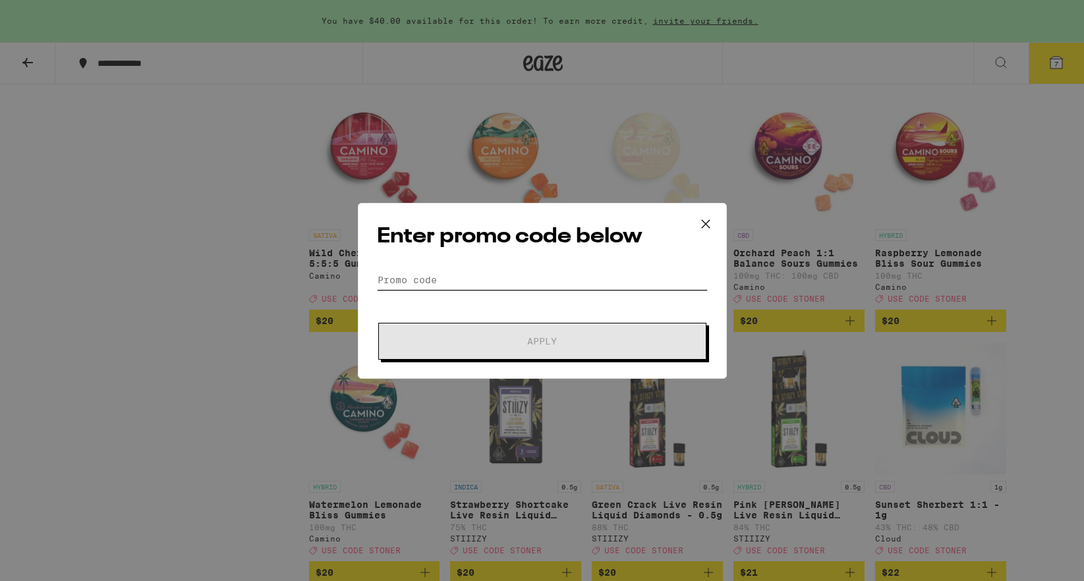
click at [556, 281] on input "Promo Code" at bounding box center [542, 280] width 331 height 20
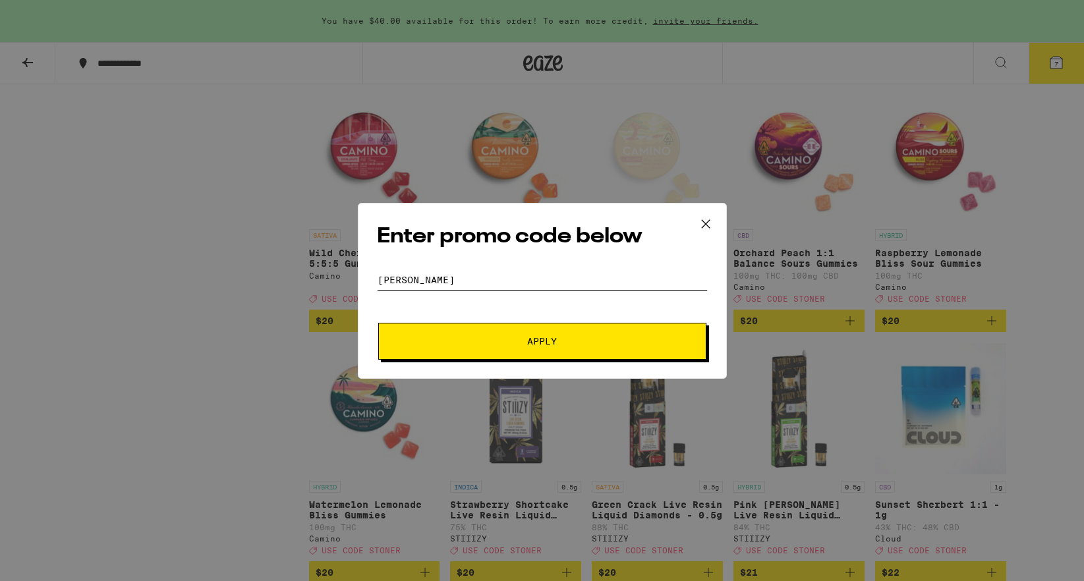
type input "[PERSON_NAME]"
click at [552, 339] on span "Apply" at bounding box center [542, 341] width 30 height 9
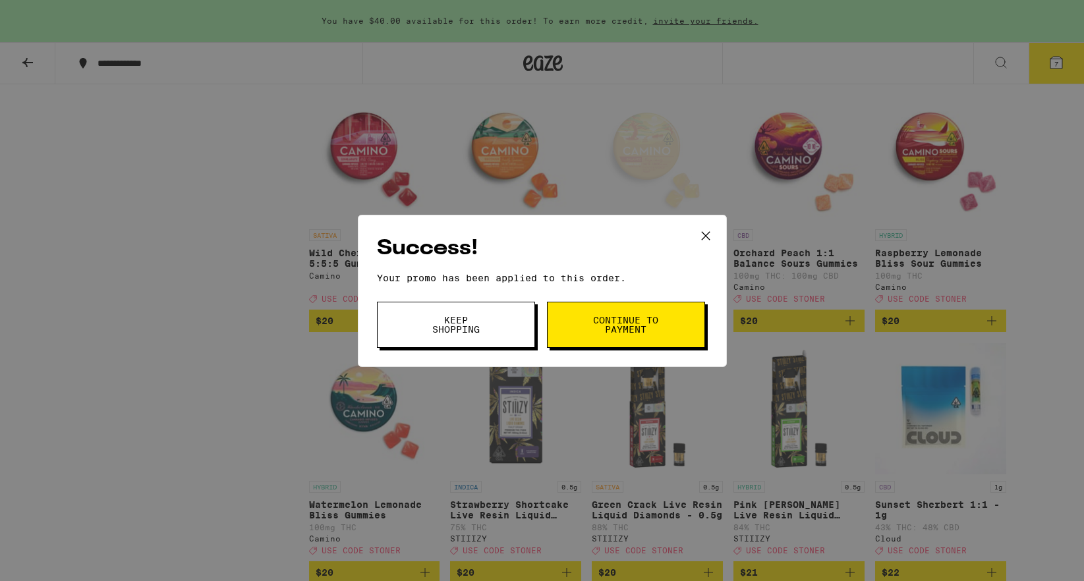
click at [619, 322] on span "Continue to payment" at bounding box center [625, 325] width 67 height 18
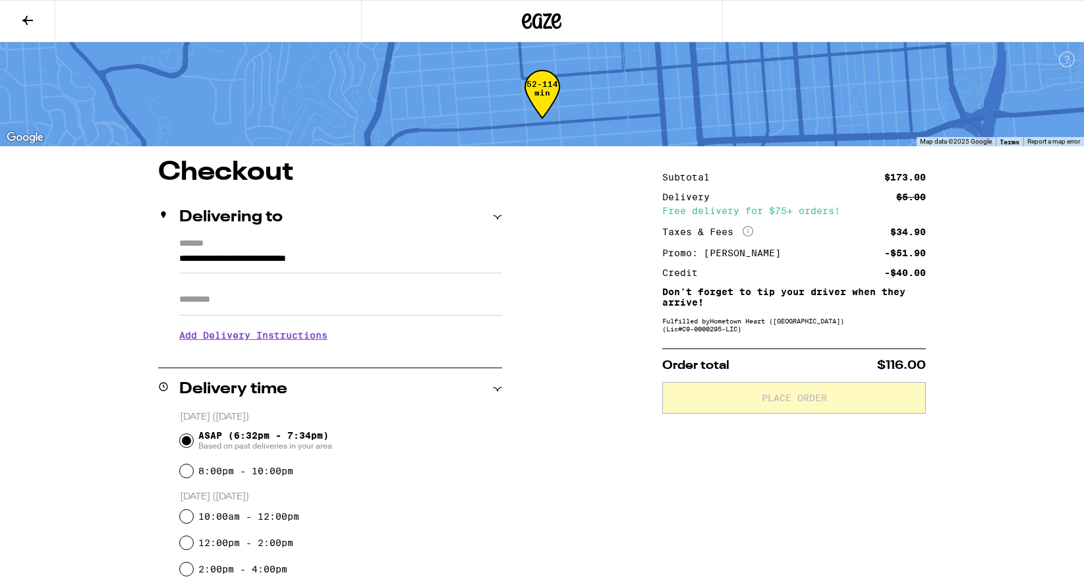
click at [778, 500] on div "Subtotal $173.00 Delivery $5.00 Free delivery for $75+ orders! Taxes & Fees Mor…" at bounding box center [794, 578] width 264 height 838
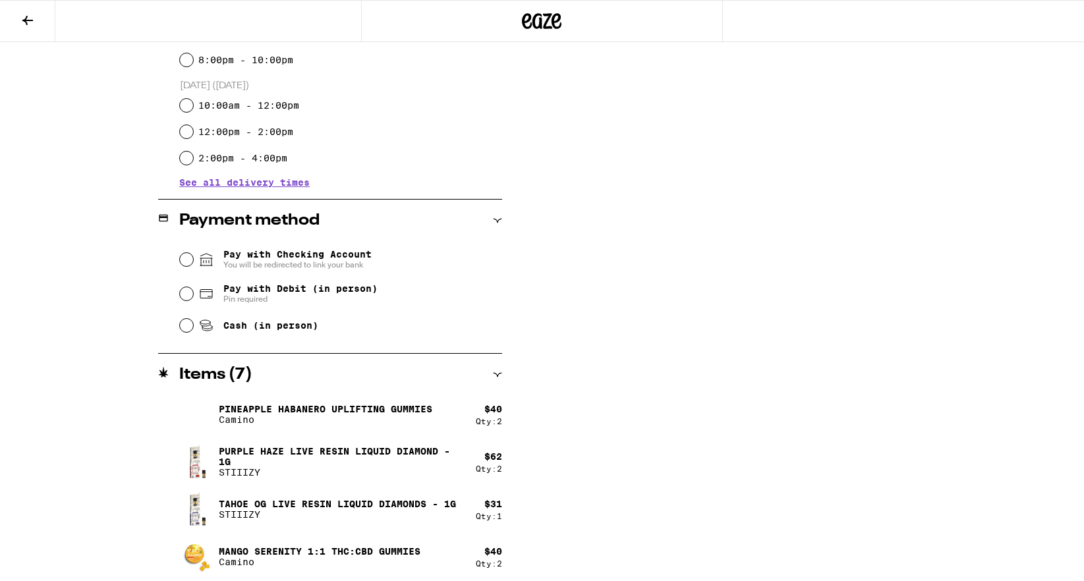
scroll to position [406, 0]
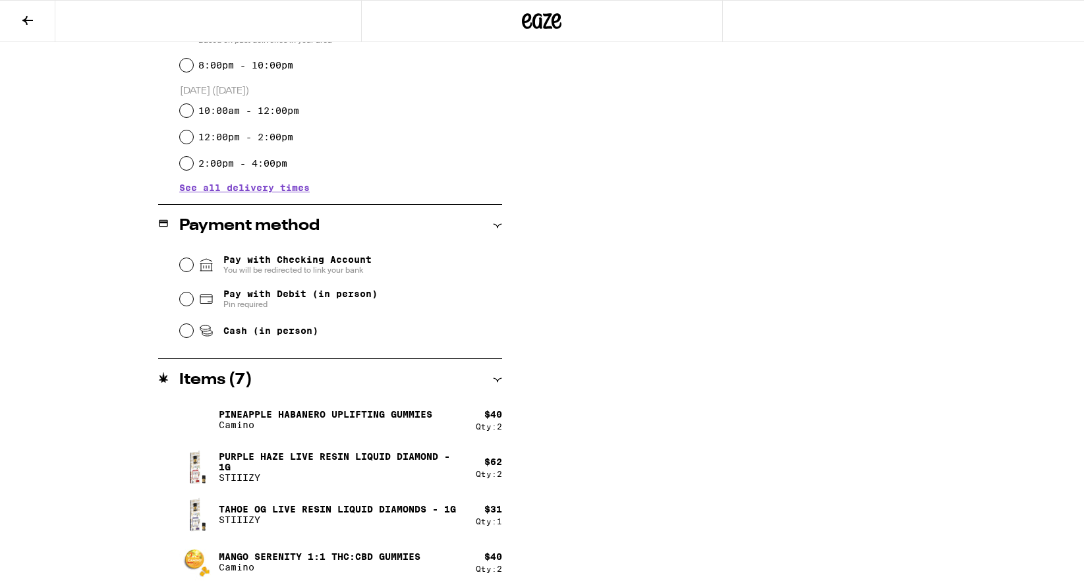
click at [195, 327] on div "Cash (in person)" at bounding box center [341, 330] width 322 height 29
click at [183, 341] on div "Cash (in person)" at bounding box center [341, 330] width 322 height 29
click at [183, 337] on input "Cash (in person)" at bounding box center [186, 330] width 13 height 13
radio input "true"
click at [923, 335] on div "Subtotal $173.00 Delivery $5.00 Free delivery for $75+ orders! Taxes & Fees Mor…" at bounding box center [794, 173] width 264 height 838
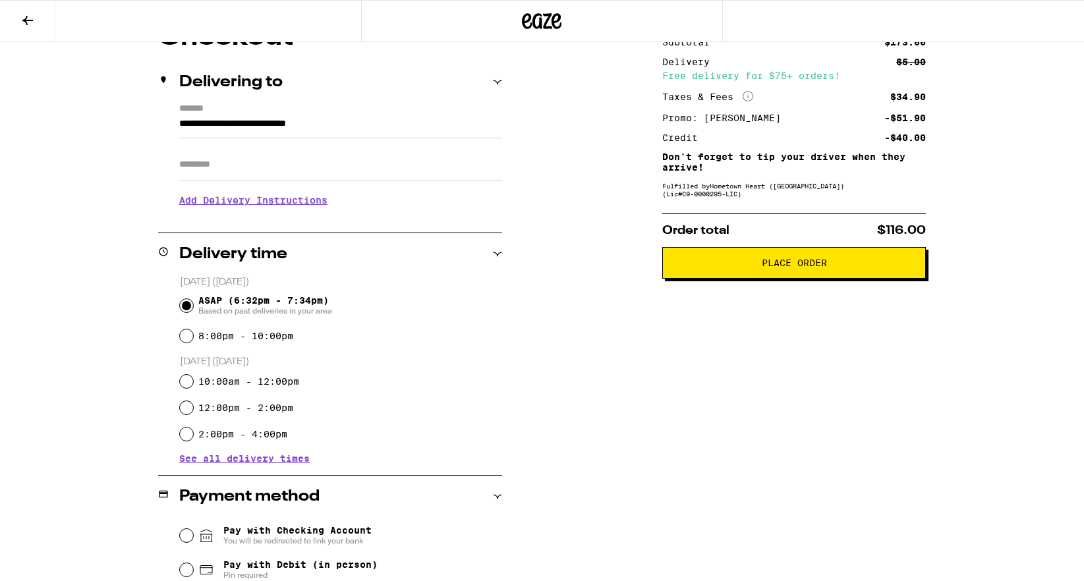
scroll to position [63, 0]
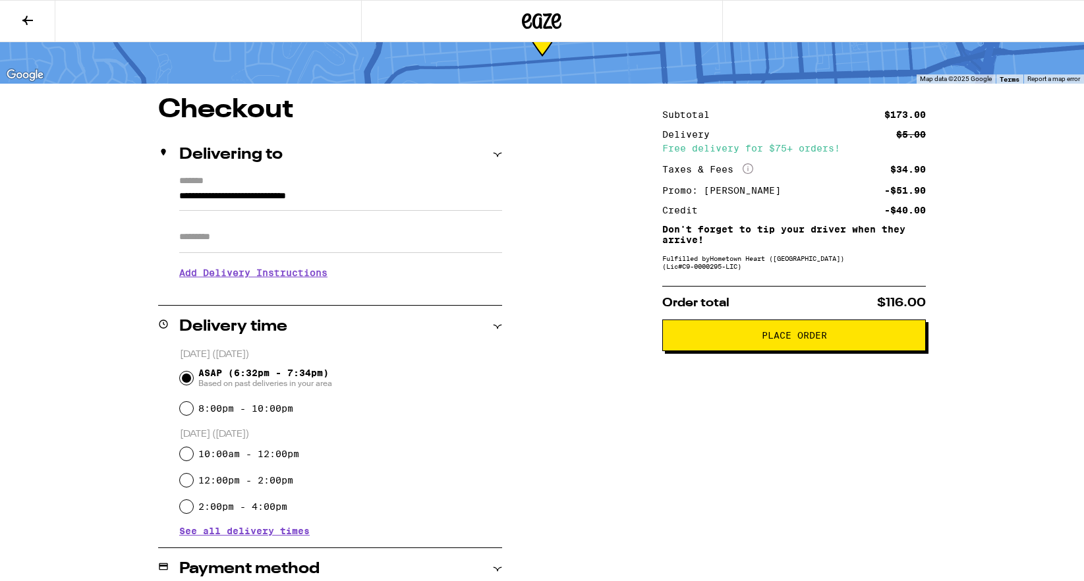
click at [772, 340] on span "Place Order" at bounding box center [794, 335] width 65 height 9
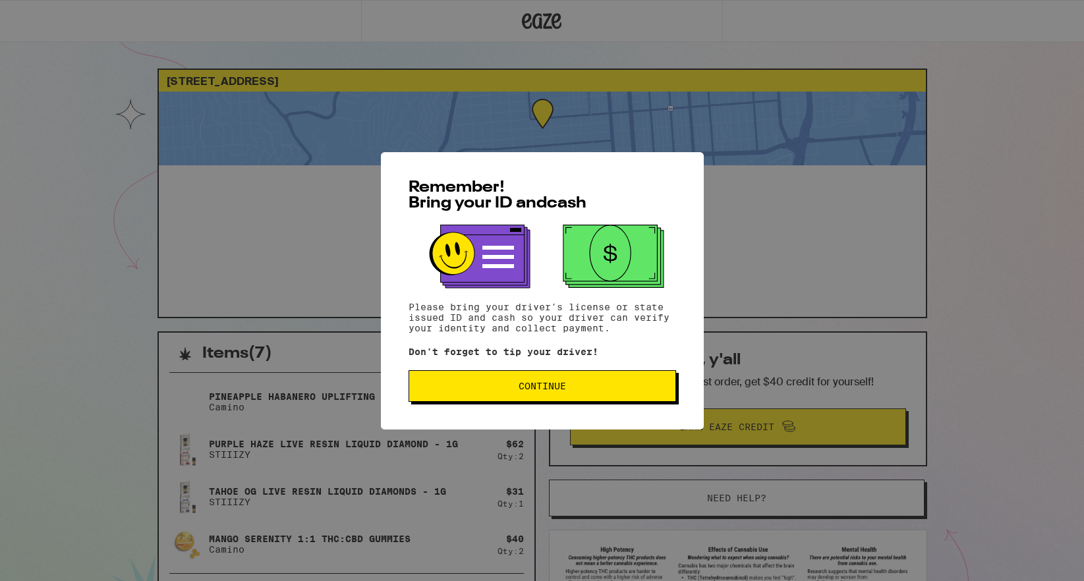
click at [609, 385] on span "Continue" at bounding box center [542, 386] width 245 height 9
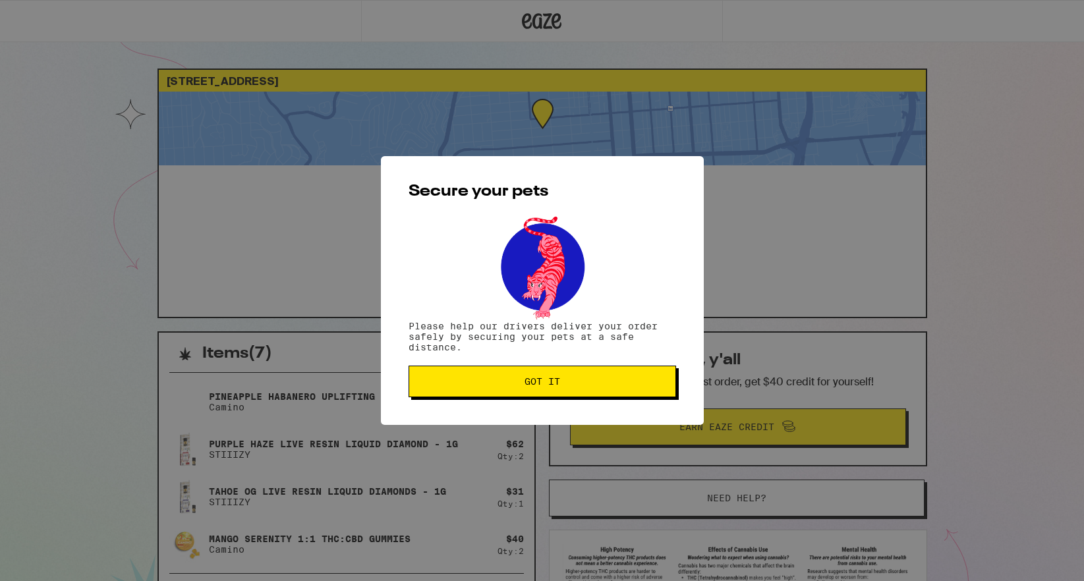
click at [644, 386] on span "Got it" at bounding box center [542, 381] width 245 height 9
